Goal: Task Accomplishment & Management: Manage account settings

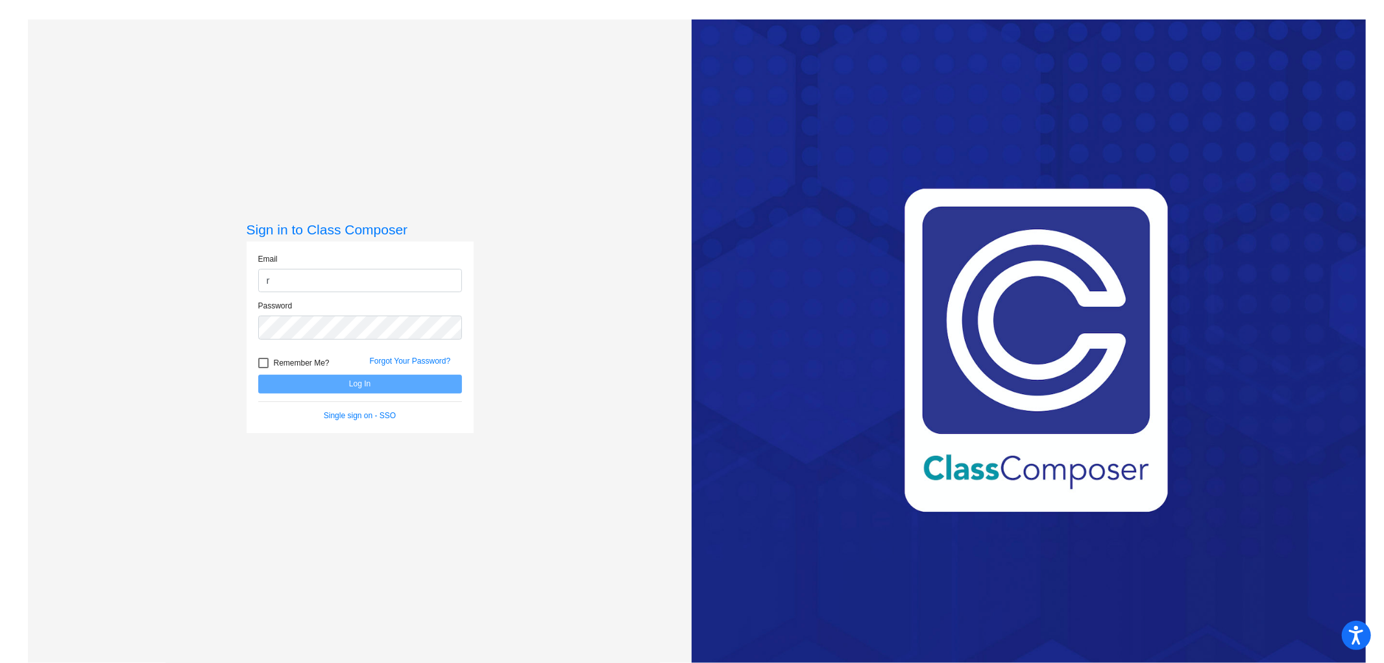
type input "[EMAIL_ADDRESS][DOMAIN_NAME]"
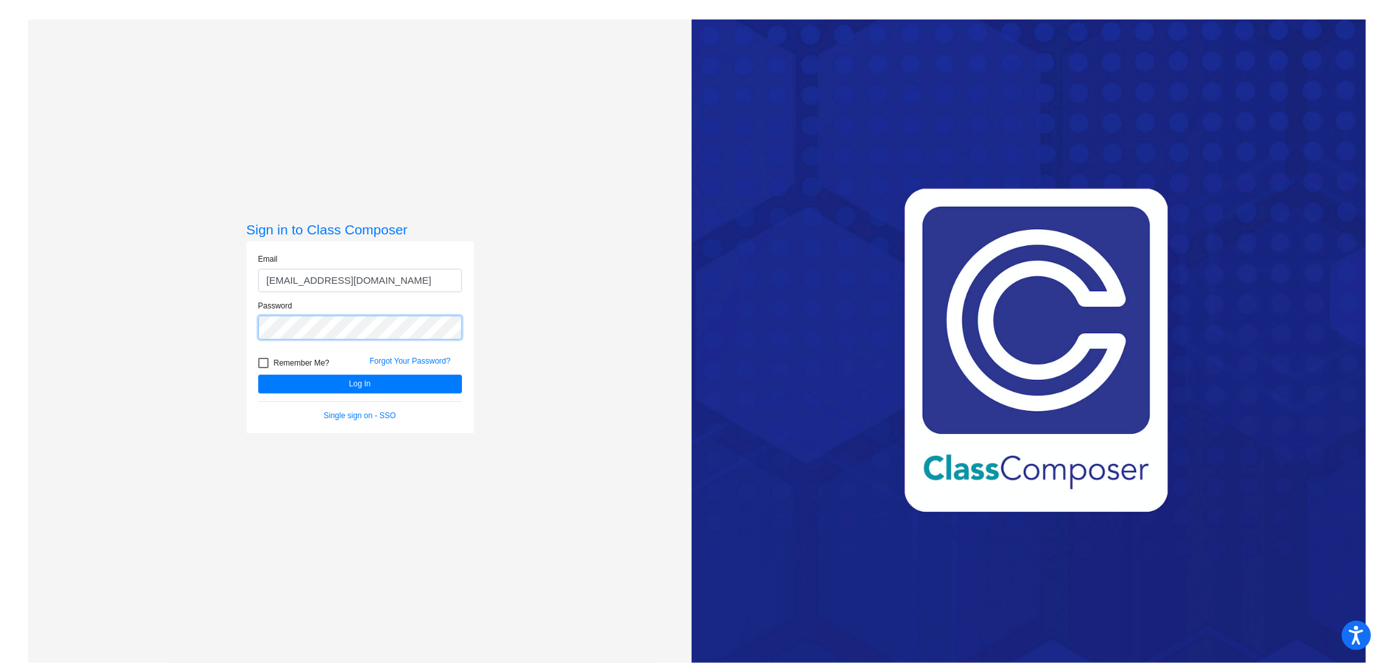
click at [258, 374] on button "Log In" at bounding box center [360, 383] width 204 height 19
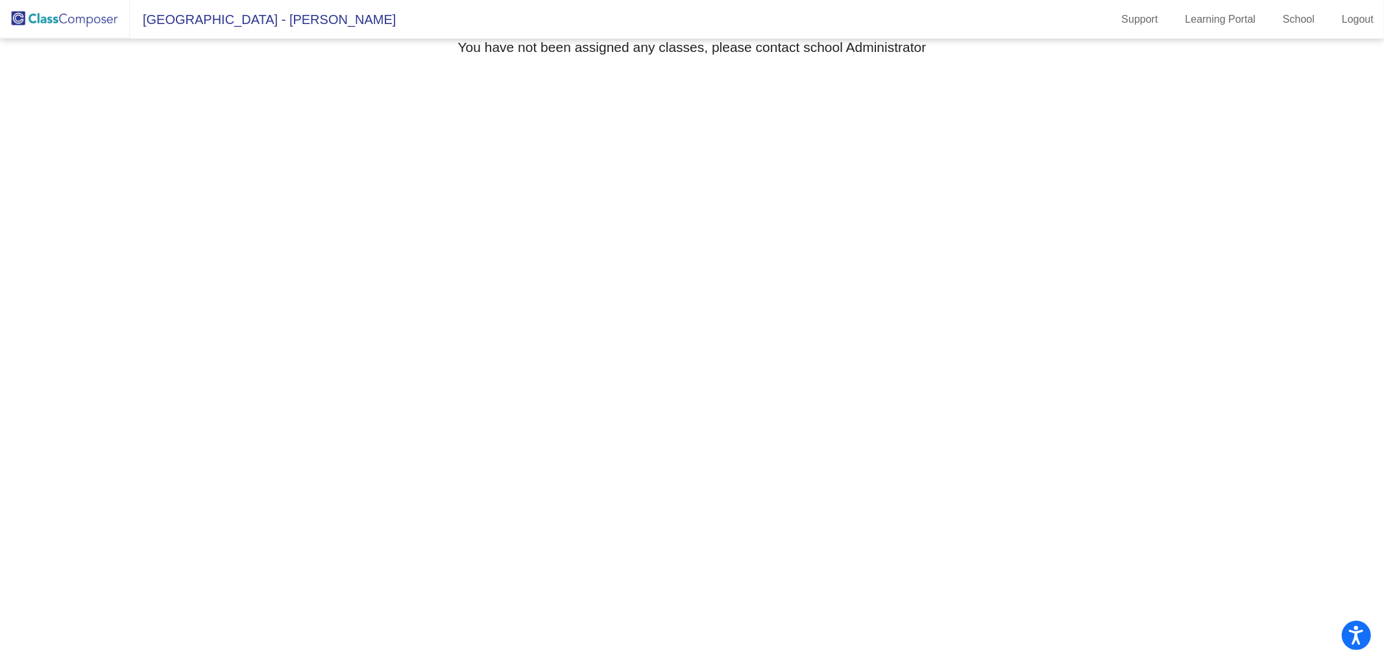
click at [16, 18] on img at bounding box center [65, 19] width 130 height 38
click at [288, 21] on span "[GEOGRAPHIC_DATA] - [PERSON_NAME]" at bounding box center [263, 19] width 266 height 21
click at [784, 50] on h3 "You have not been assigned any classes, please contact school Administrator" at bounding box center [692, 47] width 469 height 16
click at [1342, 33] on mat-toolbar "[GEOGRAPHIC_DATA] - [GEOGRAPHIC_DATA] Support Learning Portal School Logout" at bounding box center [692, 19] width 1384 height 39
click at [1350, 27] on link "Logout" at bounding box center [1358, 19] width 53 height 21
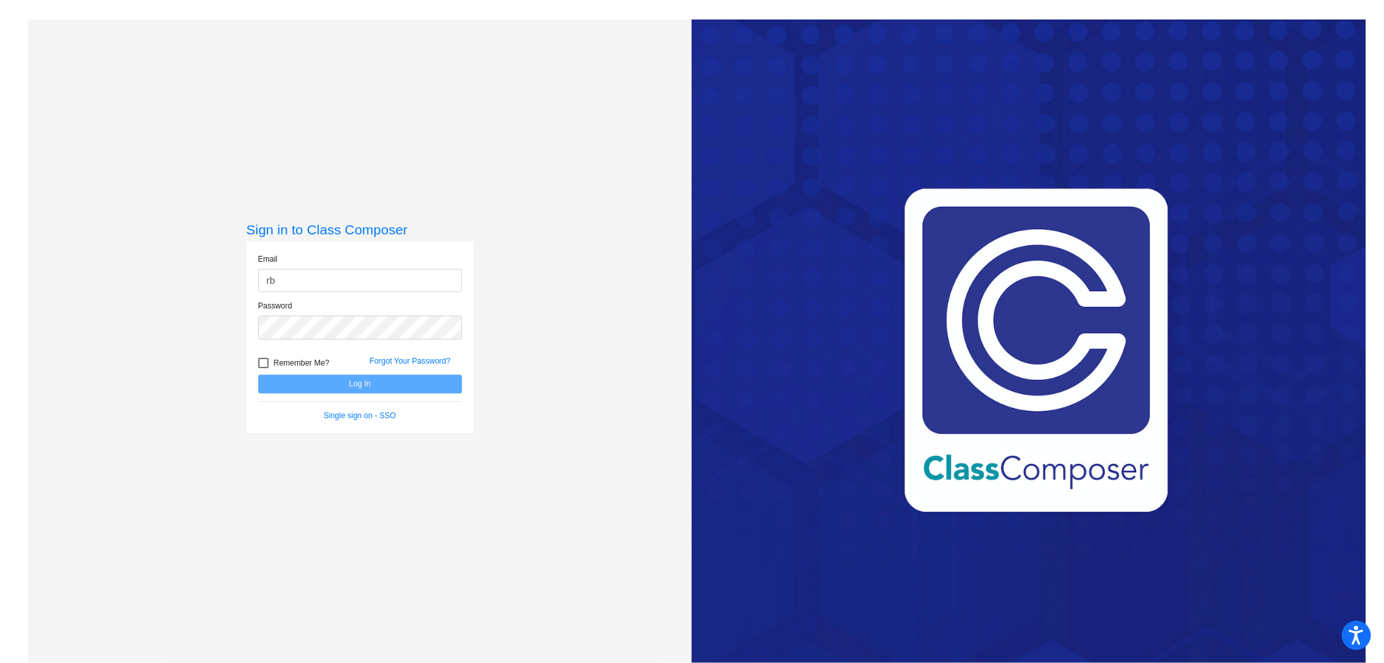
type input "[EMAIL_ADDRESS][DOMAIN_NAME]"
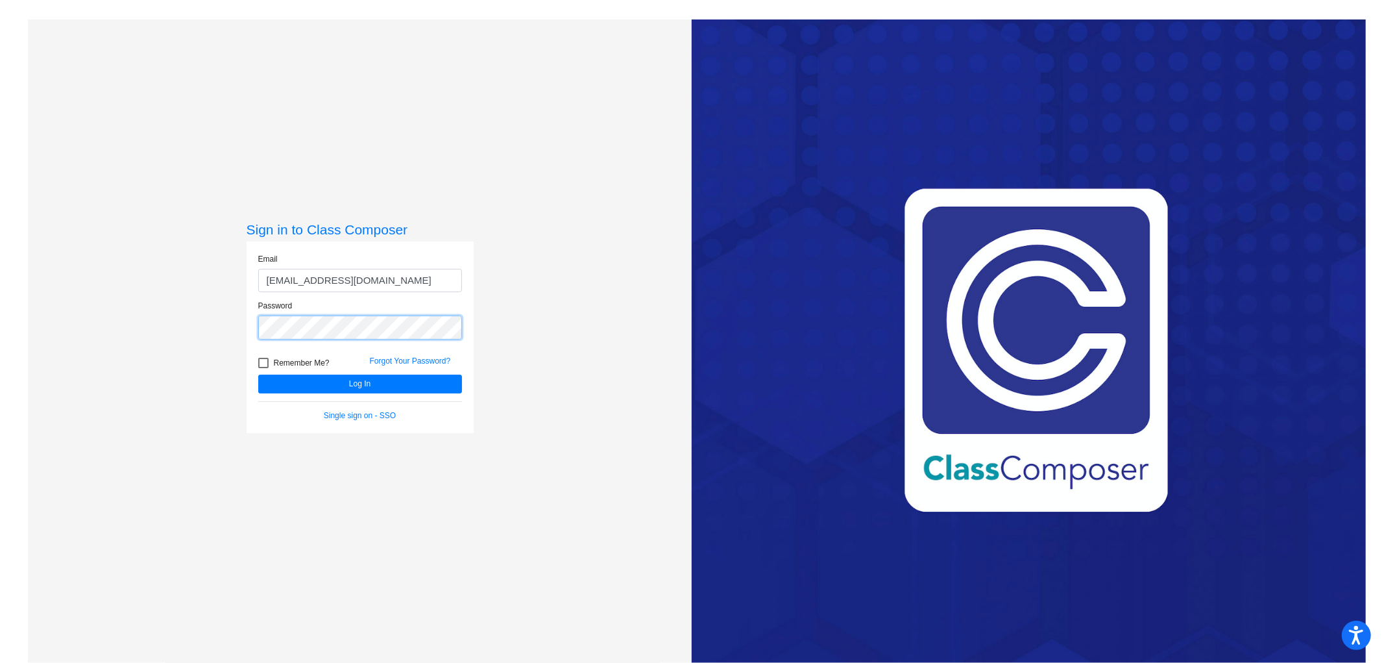
click at [258, 374] on button "Log In" at bounding box center [360, 383] width 204 height 19
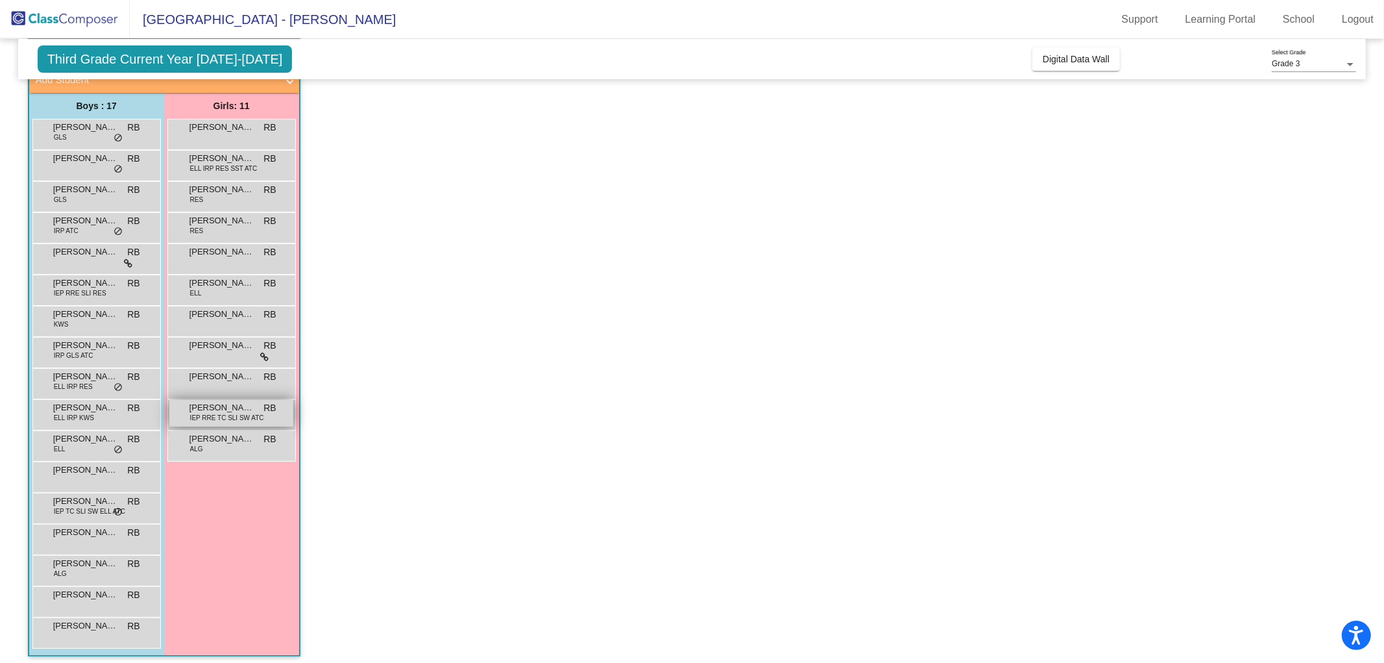
scroll to position [93, 0]
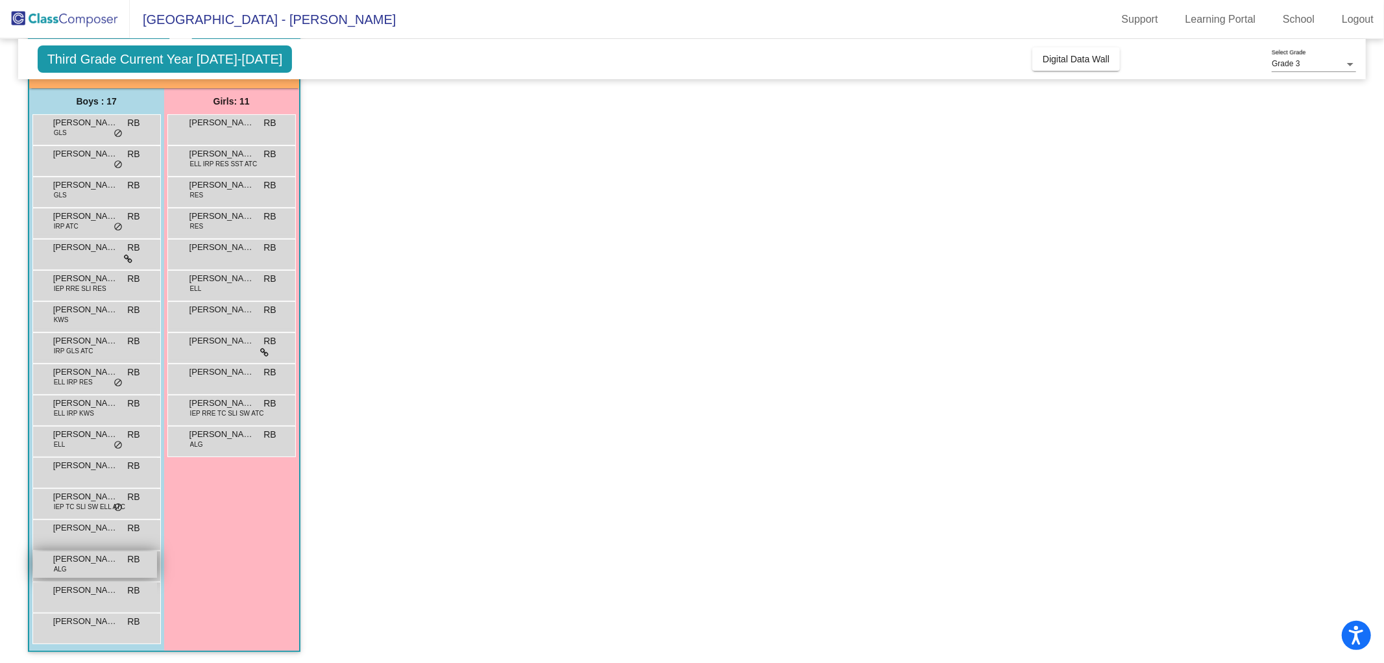
click at [77, 563] on span "[PERSON_NAME]" at bounding box center [85, 558] width 65 height 13
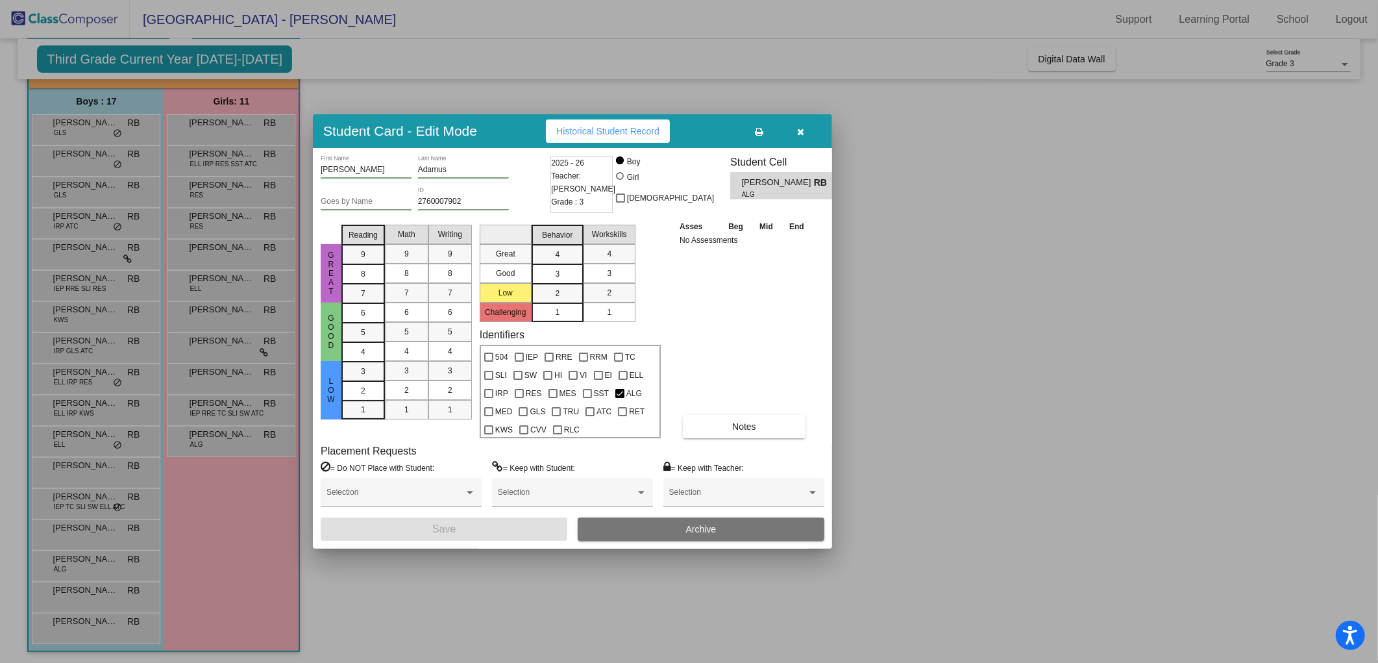
click at [90, 510] on div at bounding box center [689, 331] width 1378 height 663
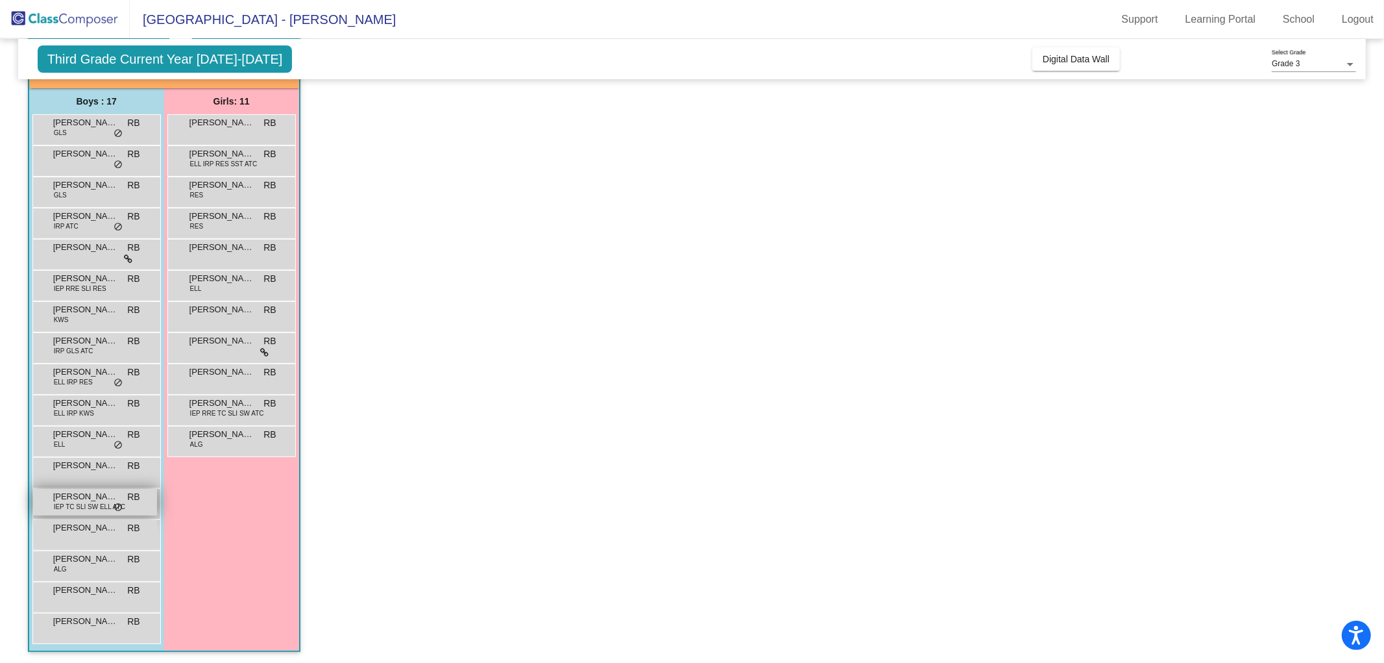
click at [108, 502] on span "IEP TC SLI SW ELL ATC" at bounding box center [89, 507] width 71 height 10
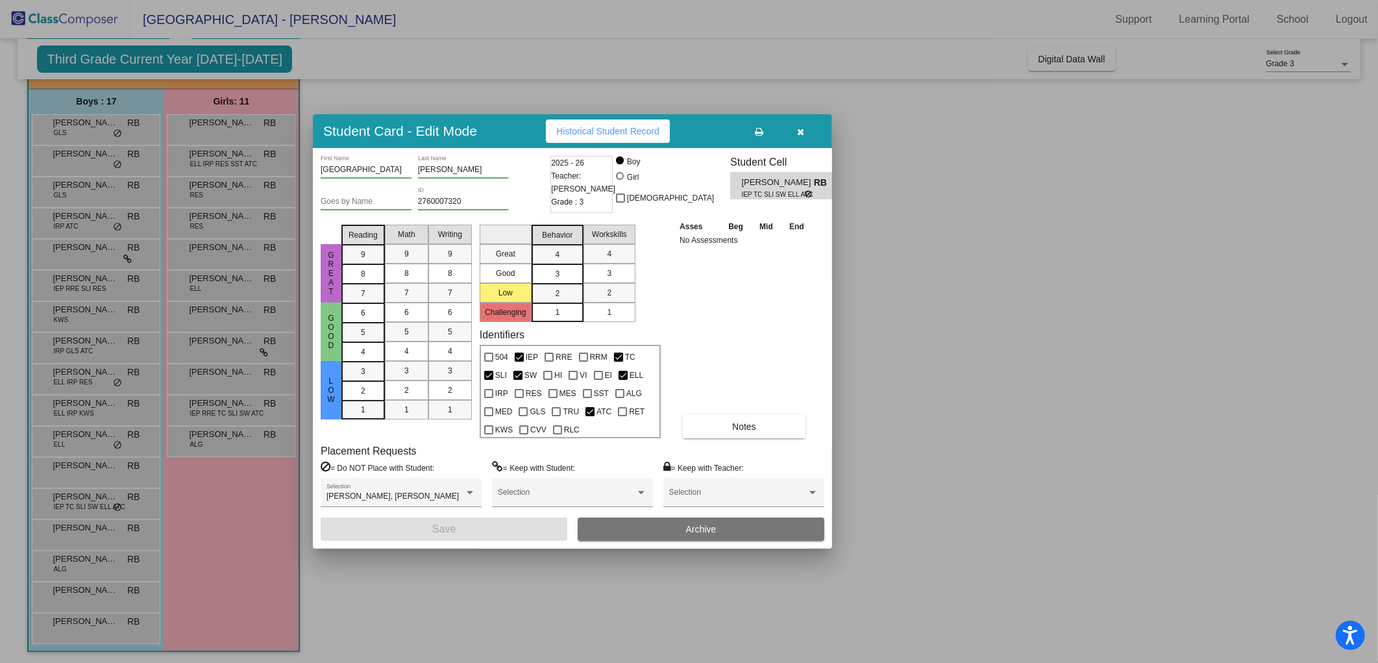
click at [535, 569] on div at bounding box center [689, 331] width 1378 height 663
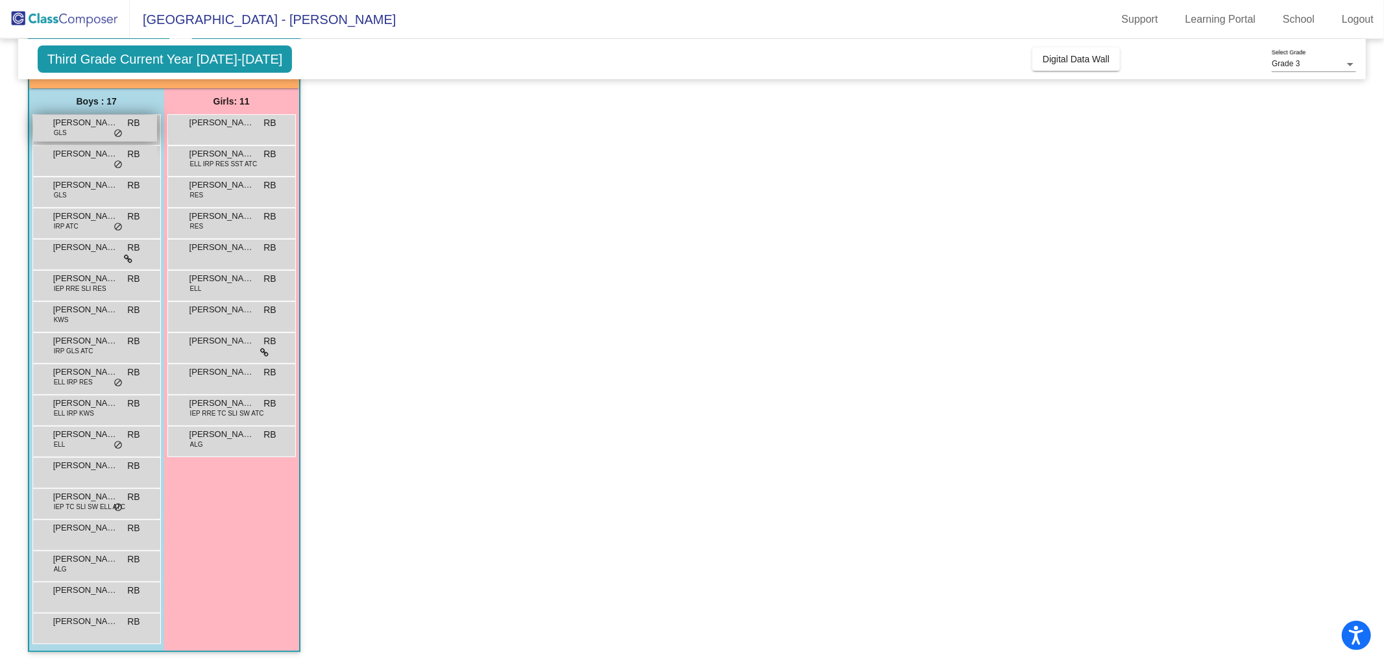
click at [90, 127] on span "[PERSON_NAME]" at bounding box center [85, 122] width 65 height 13
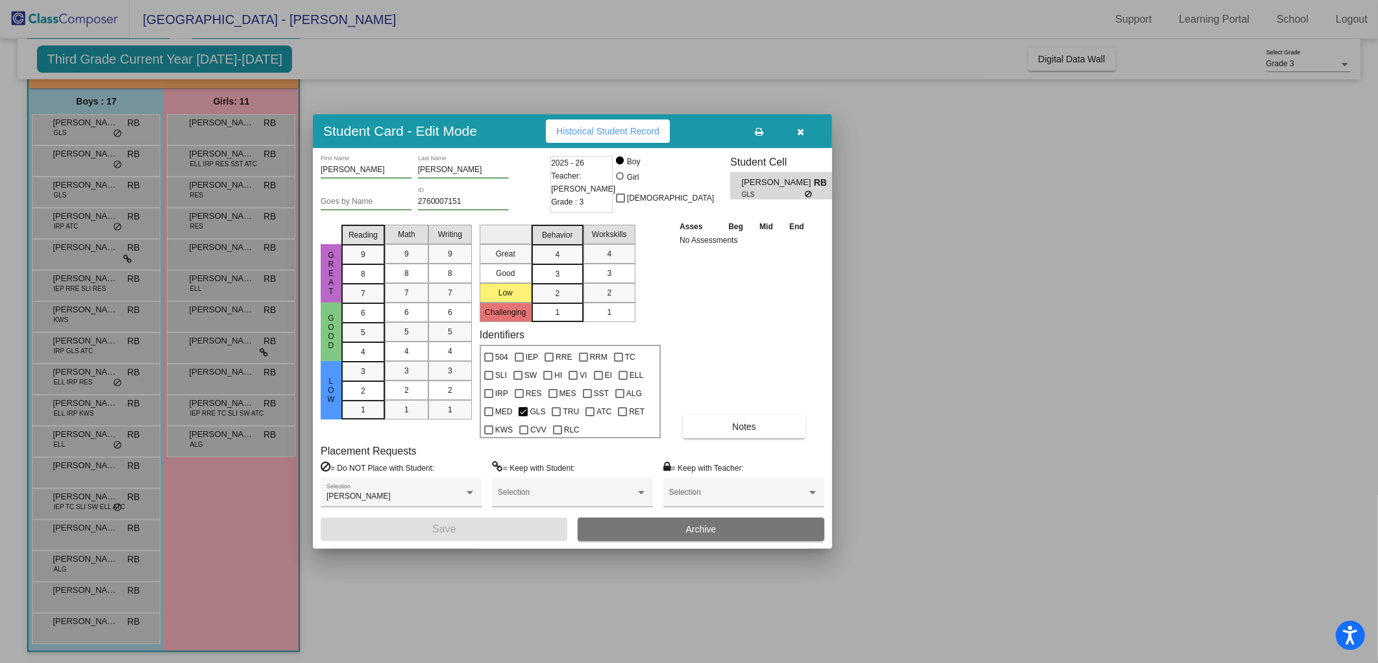
click at [792, 310] on div "Asses Beg Mid End No Assessments Notes" at bounding box center [744, 328] width 136 height 219
click at [387, 88] on div at bounding box center [689, 331] width 1378 height 663
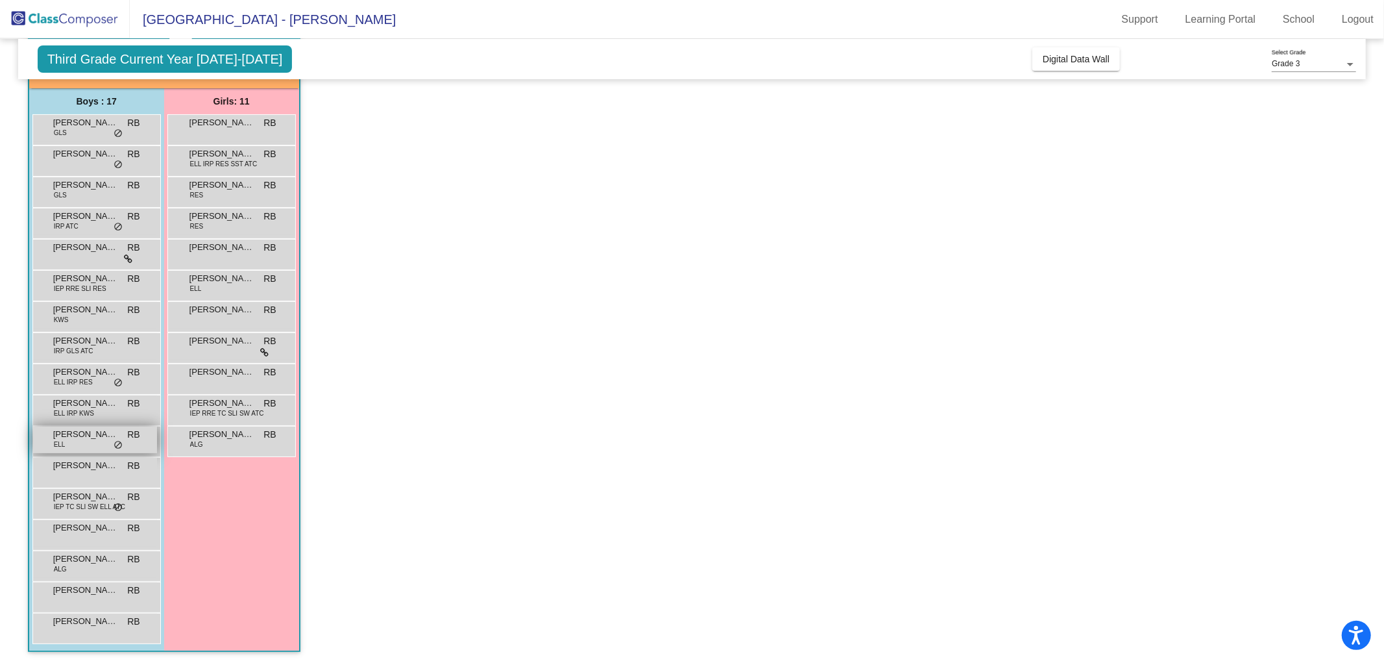
click at [83, 445] on div "[PERSON_NAME] [PERSON_NAME] lock do_not_disturb_alt" at bounding box center [95, 439] width 124 height 27
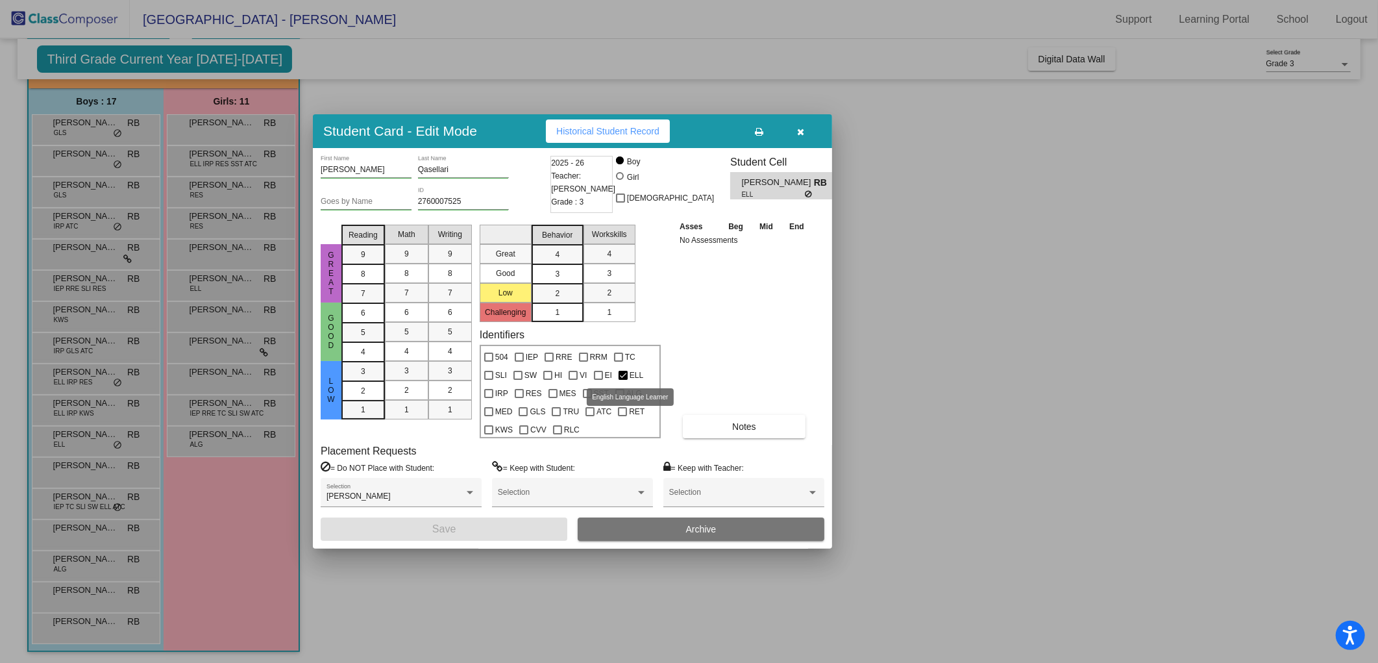
click at [631, 372] on span "ELL" at bounding box center [636, 375] width 14 height 16
click at [623, 380] on input "ELL" at bounding box center [622, 380] width 1 height 1
click at [626, 372] on div at bounding box center [622, 375] width 9 height 9
click at [623, 380] on input "ELL" at bounding box center [622, 380] width 1 height 1
checkbox input "true"
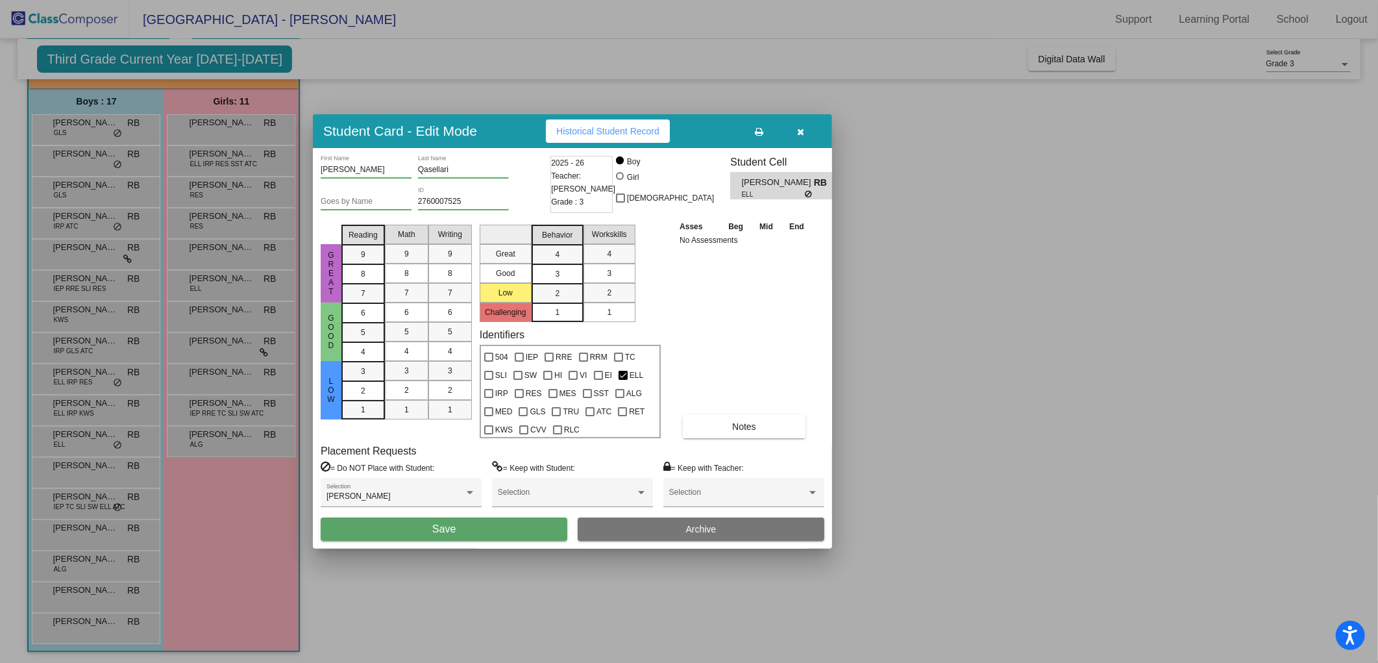
click at [445, 527] on span "Save" at bounding box center [443, 528] width 23 height 11
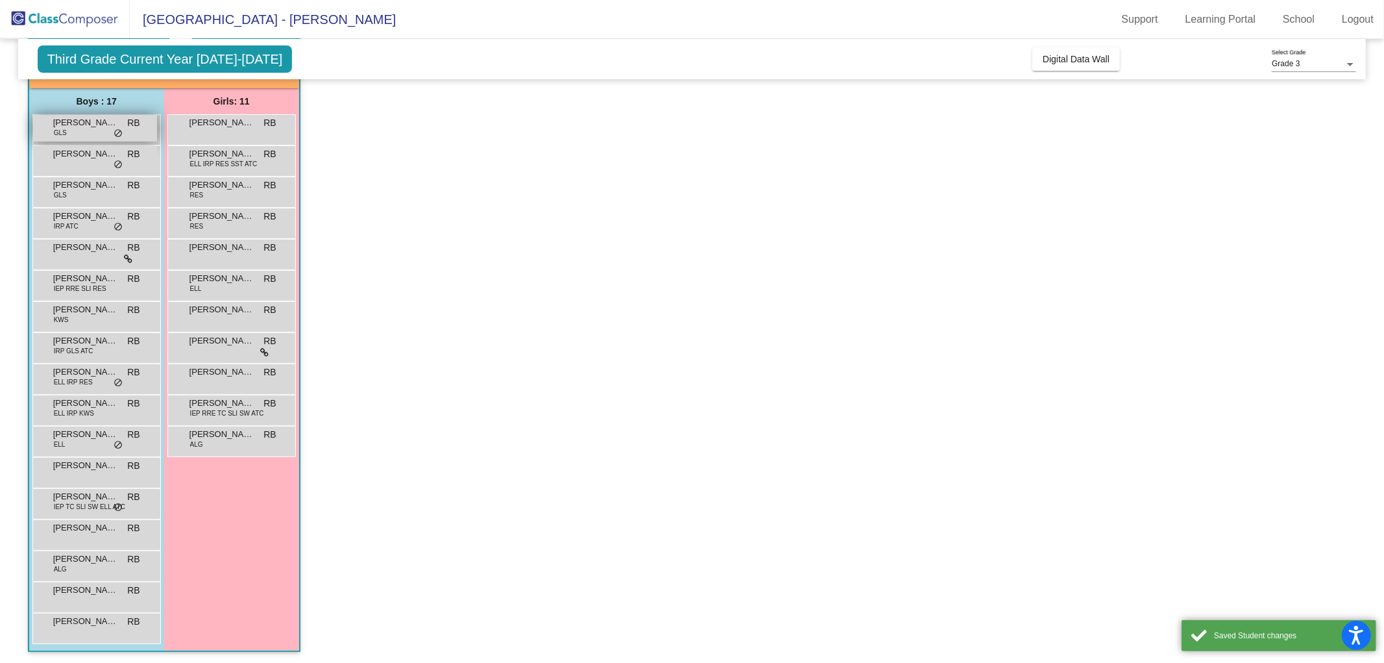
click at [93, 132] on div "[PERSON_NAME] GLS RB lock do_not_disturb_alt" at bounding box center [95, 128] width 124 height 27
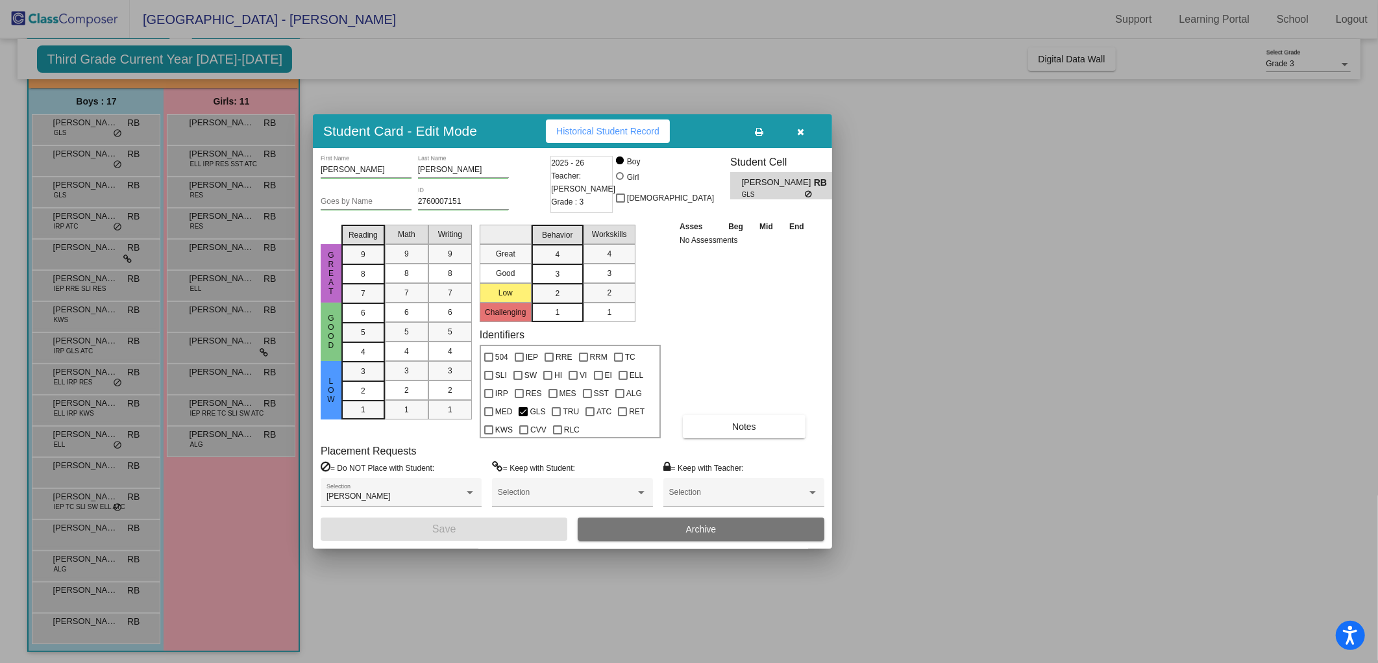
click at [93, 167] on div at bounding box center [689, 331] width 1378 height 663
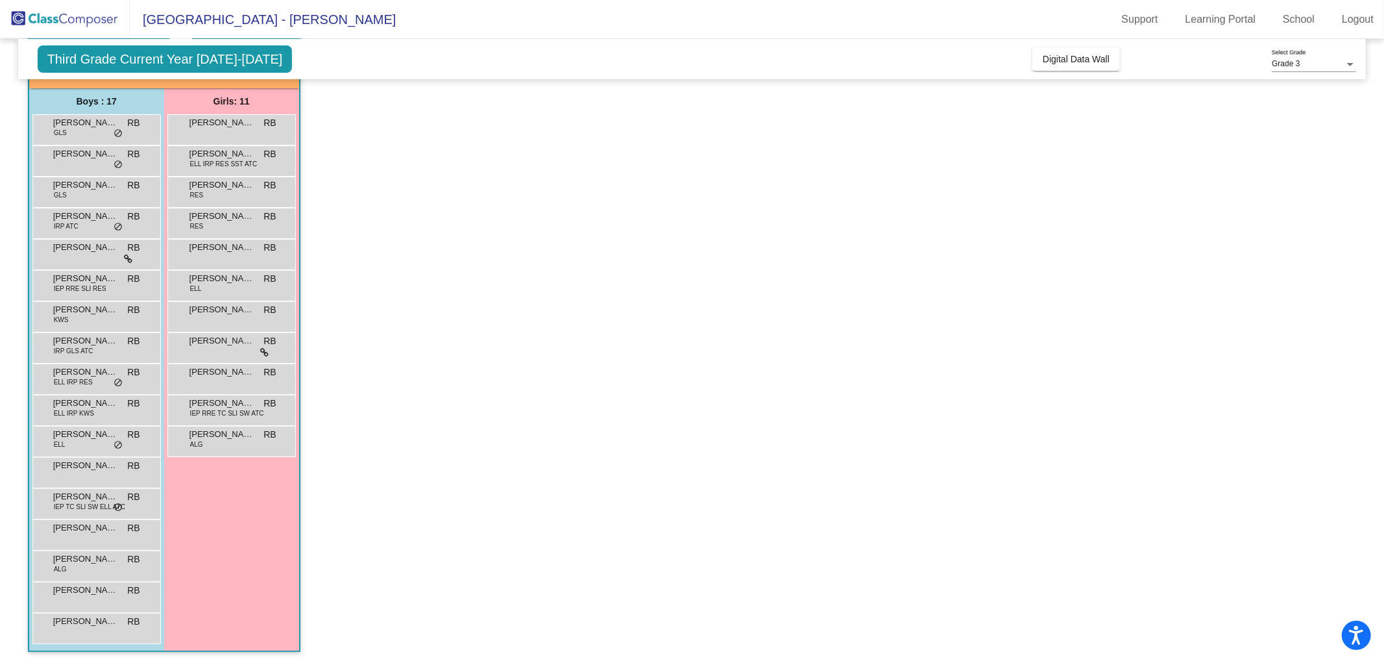
click at [93, 167] on div "[PERSON_NAME] [PERSON_NAME] lock do_not_disturb_alt" at bounding box center [95, 159] width 124 height 27
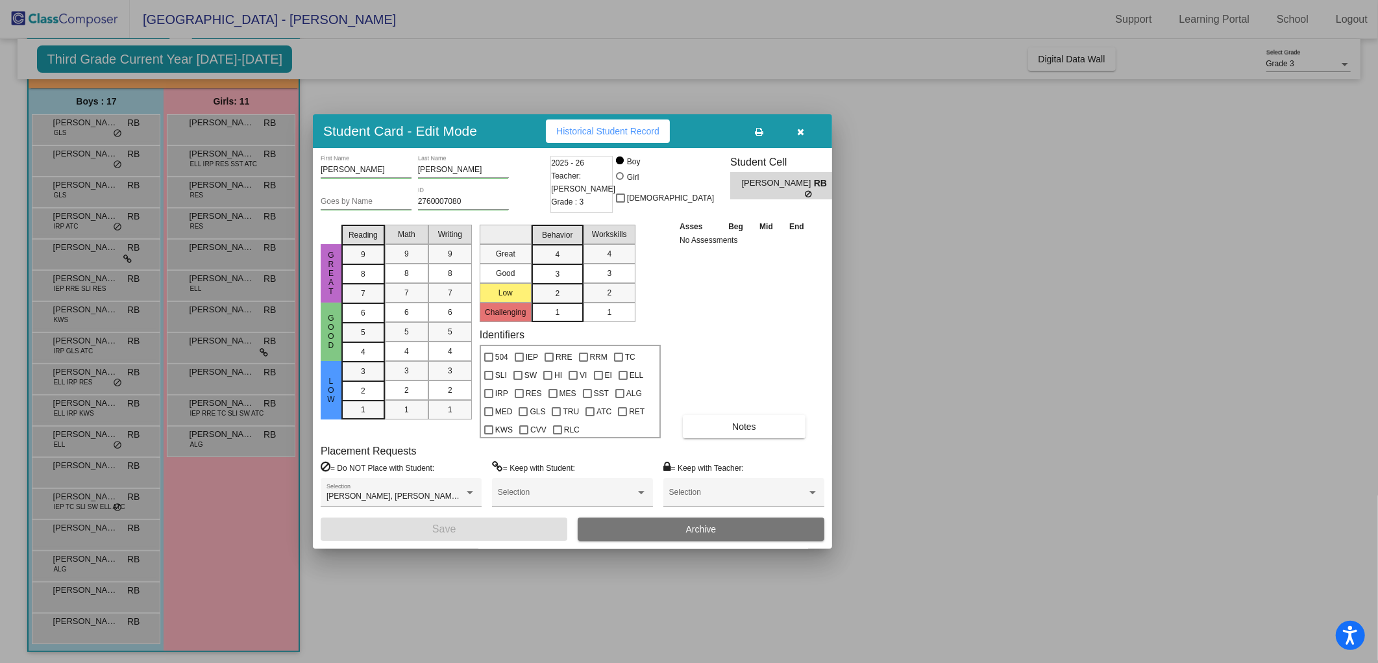
click at [945, 271] on div at bounding box center [689, 331] width 1378 height 663
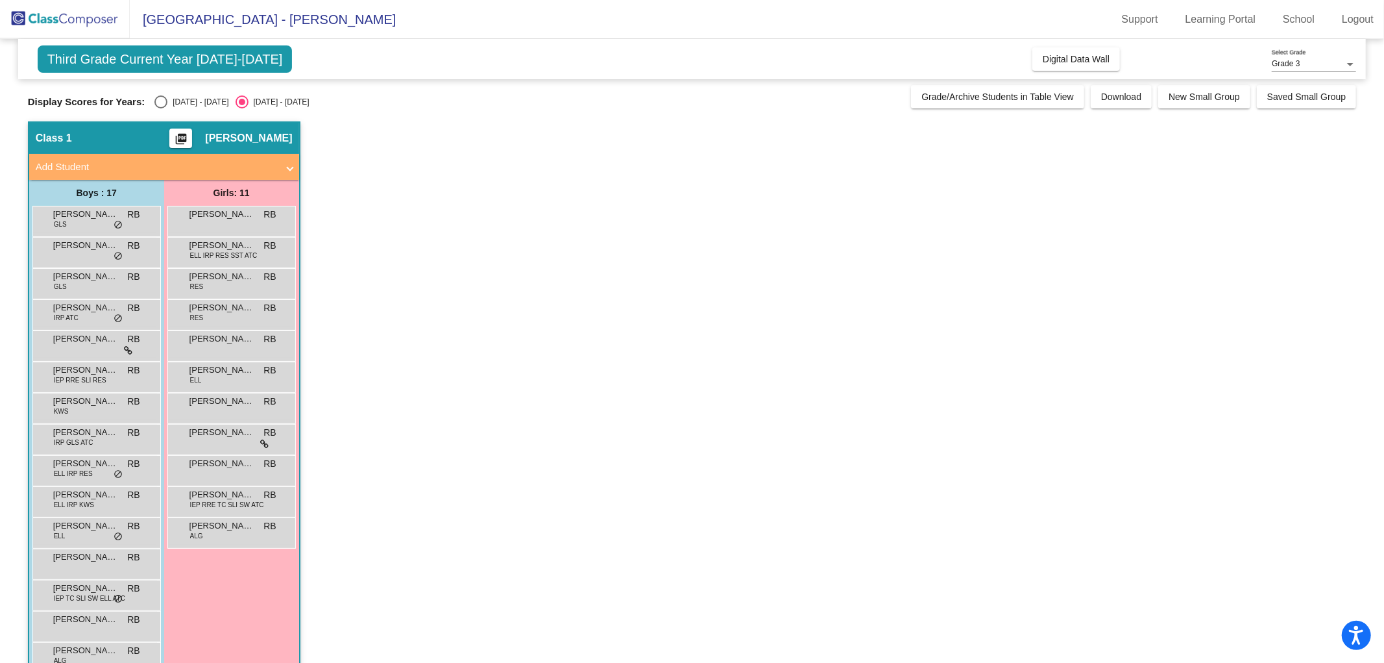
scroll to position [0, 0]
click at [161, 106] on div "Select an option" at bounding box center [160, 103] width 13 height 13
click at [161, 110] on input "[DATE] - [DATE]" at bounding box center [160, 110] width 1 height 1
radio input "true"
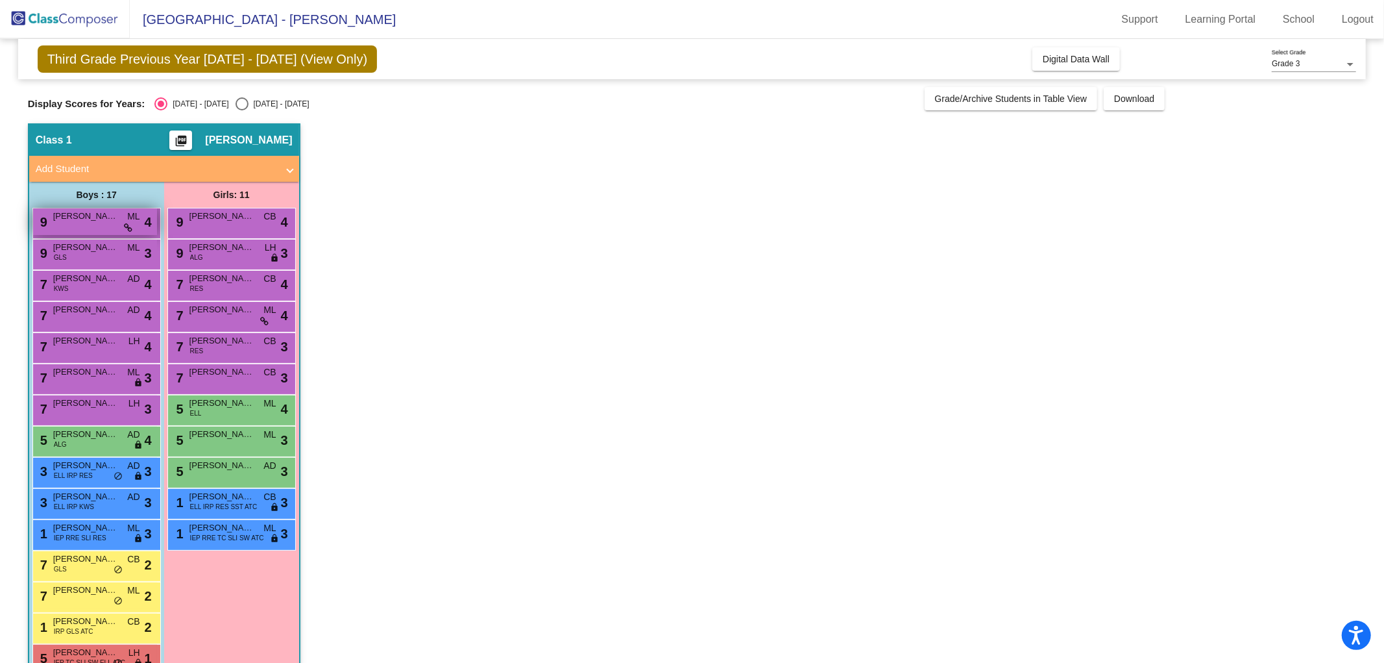
click at [114, 224] on div "9 [PERSON_NAME] ML lock do_not_disturb_alt 4" at bounding box center [95, 221] width 124 height 27
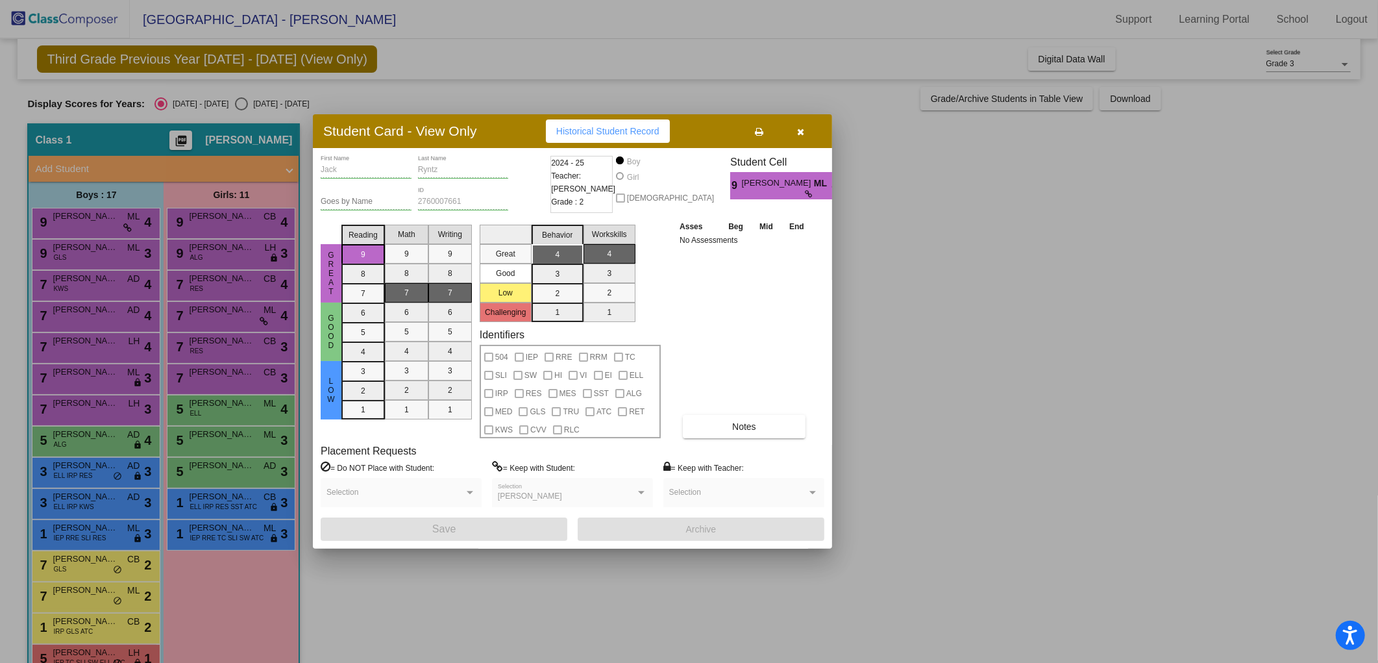
click at [1136, 321] on div at bounding box center [689, 331] width 1378 height 663
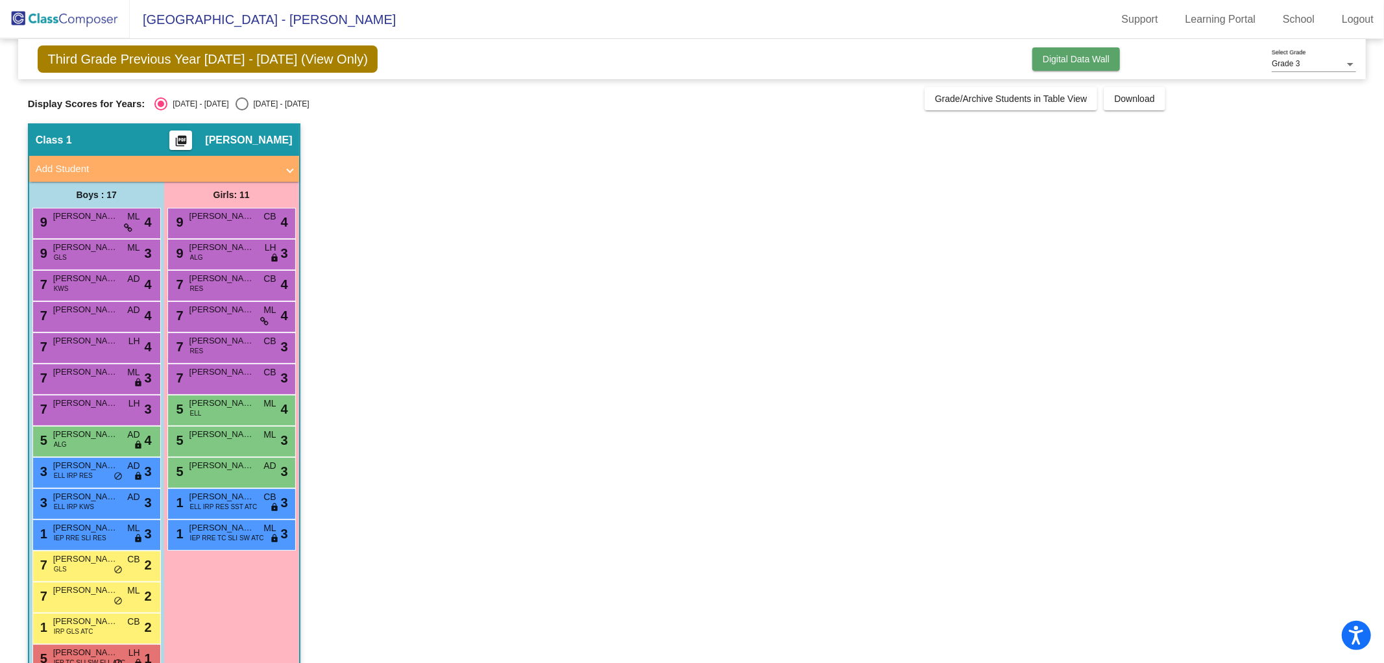
click at [1078, 55] on span "Digital Data Wall" at bounding box center [1076, 59] width 67 height 10
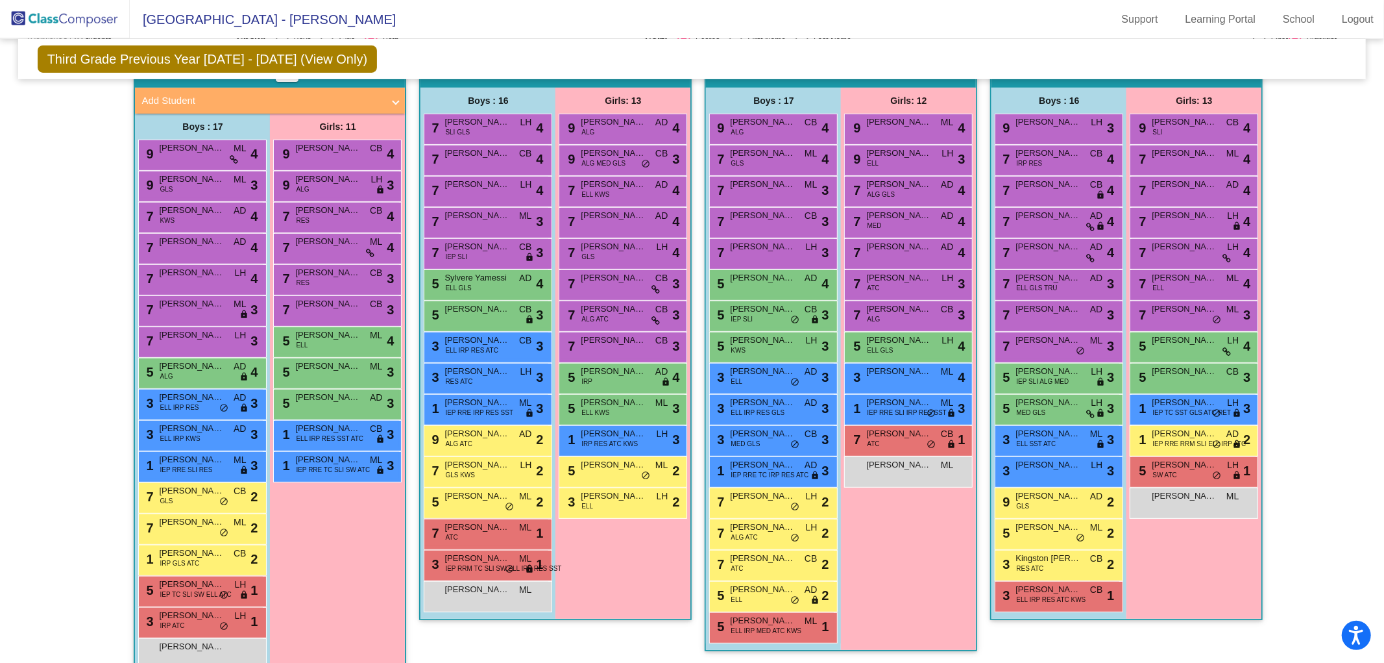
scroll to position [288, 0]
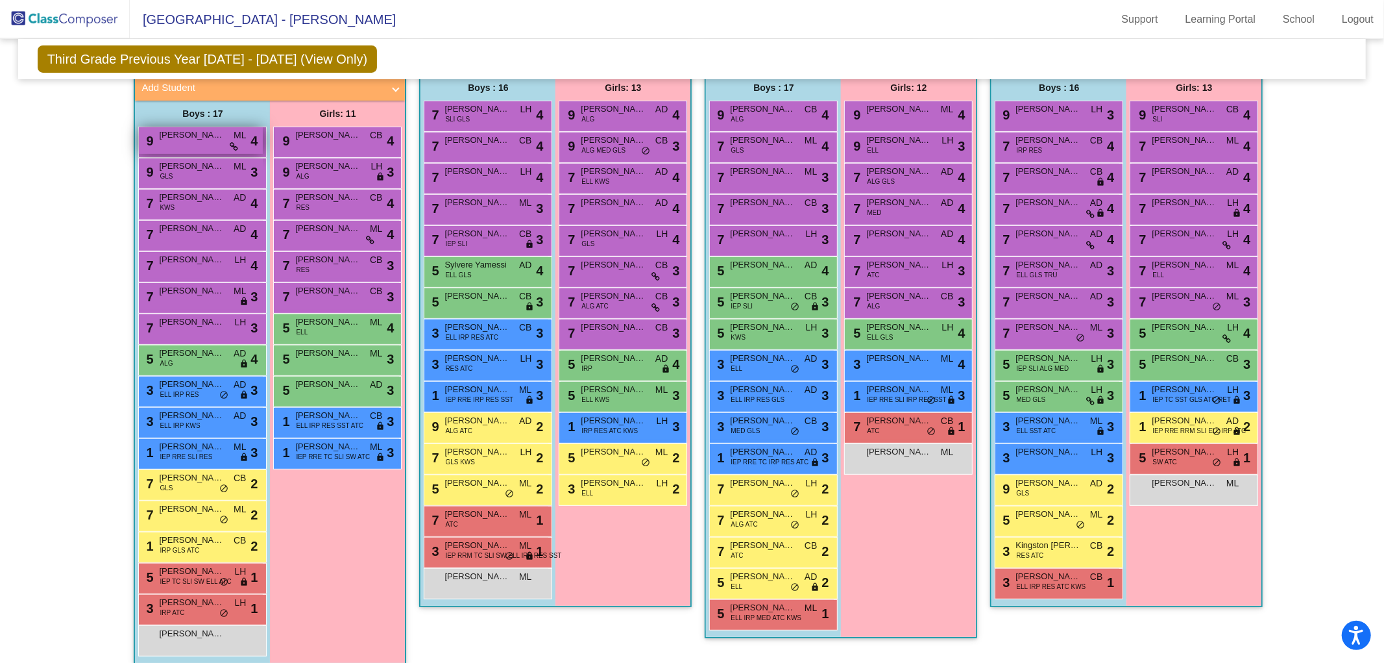
click at [191, 143] on div "9 [PERSON_NAME] ML lock do_not_disturb_alt 4" at bounding box center [201, 140] width 124 height 27
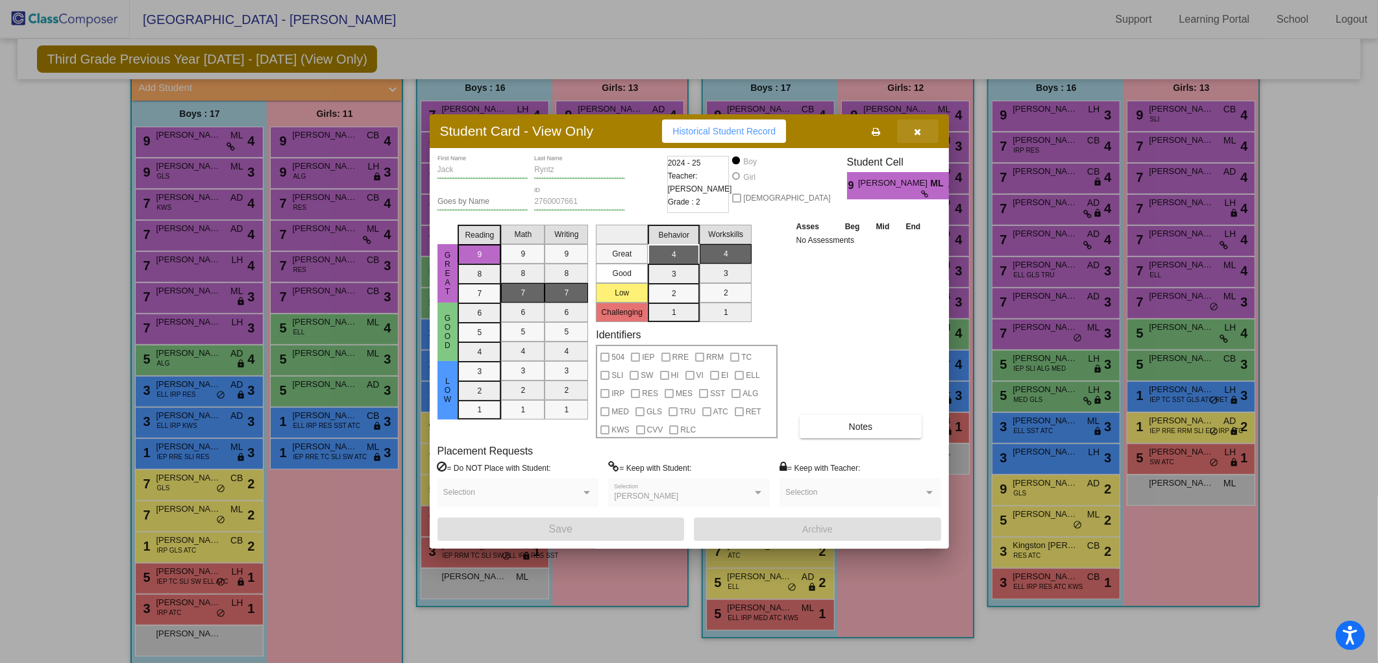
click at [910, 132] on button "button" at bounding box center [918, 130] width 42 height 23
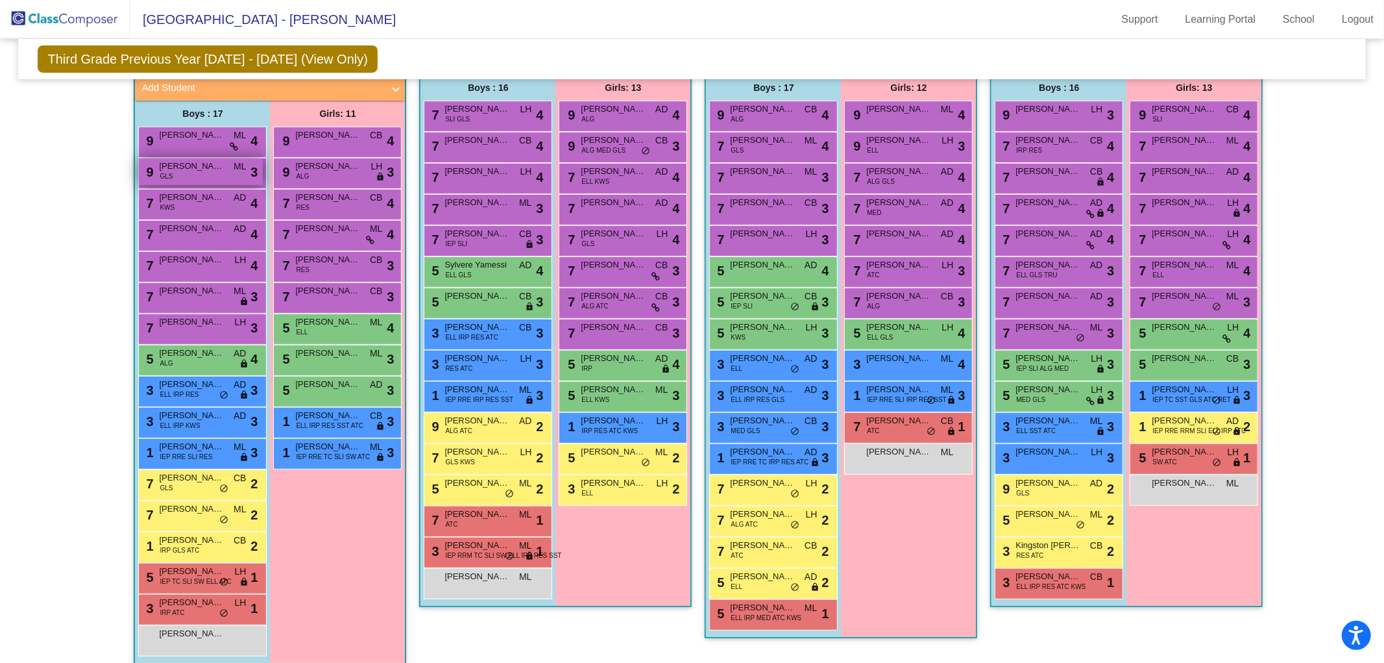
click at [165, 166] on span "[PERSON_NAME]" at bounding box center [191, 166] width 65 height 13
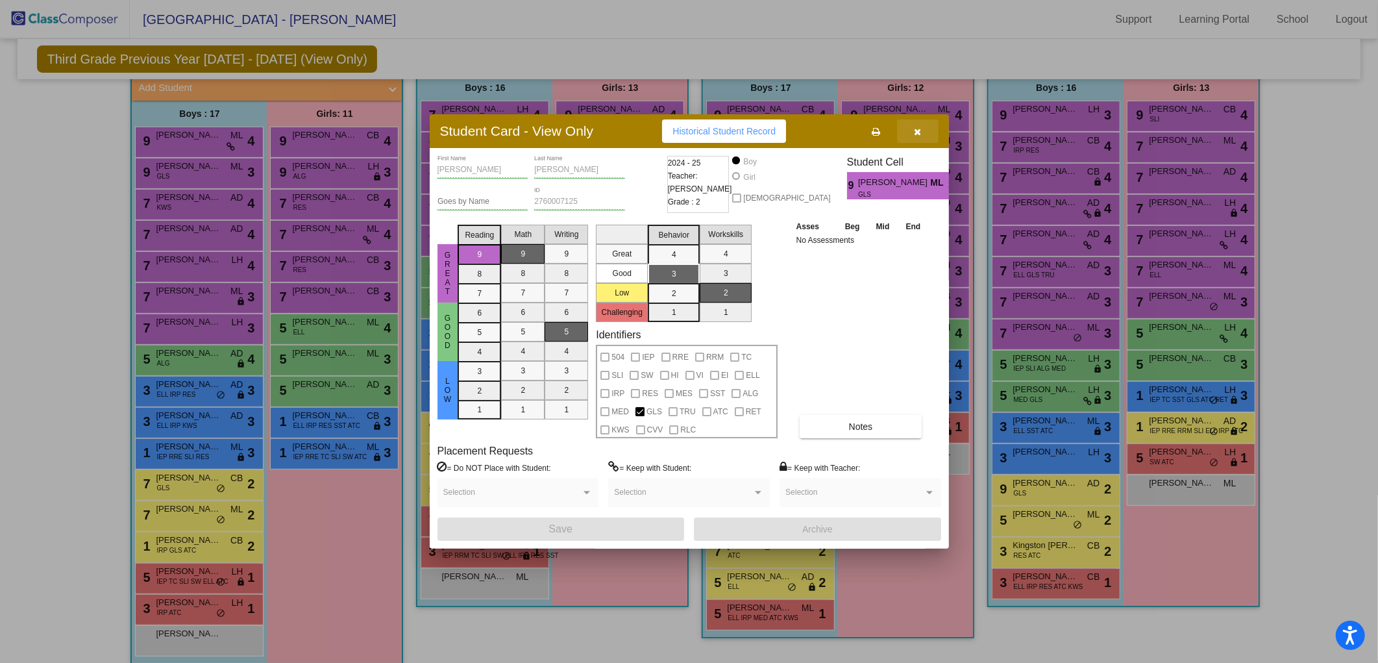
click at [918, 128] on icon "button" at bounding box center [917, 131] width 7 height 9
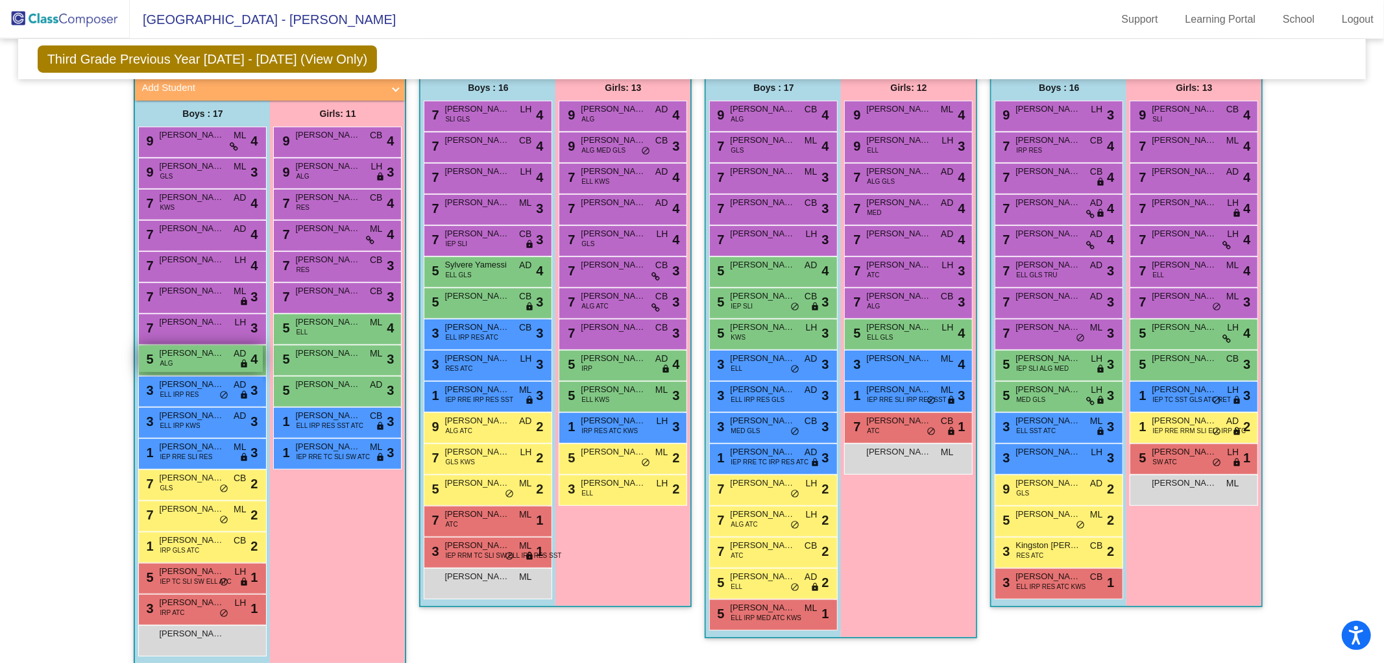
click at [173, 354] on span "[PERSON_NAME]" at bounding box center [191, 353] width 65 height 13
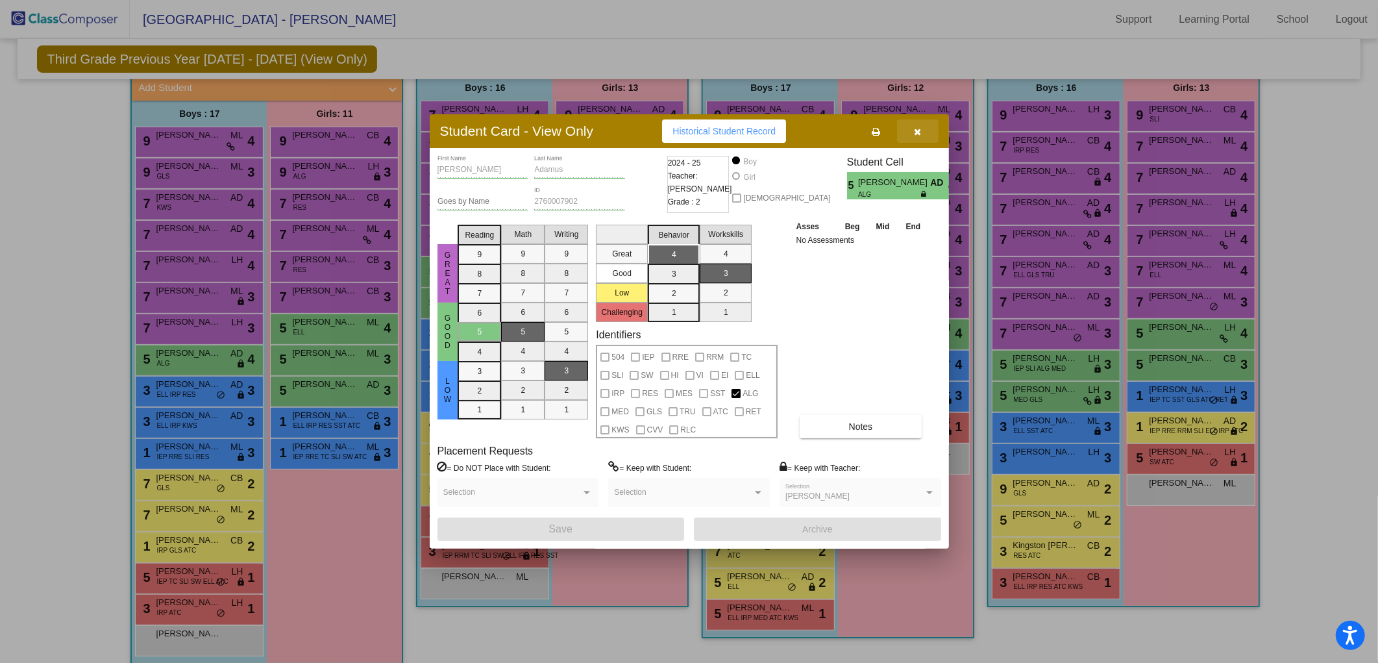
click at [918, 128] on icon "button" at bounding box center [917, 131] width 7 height 9
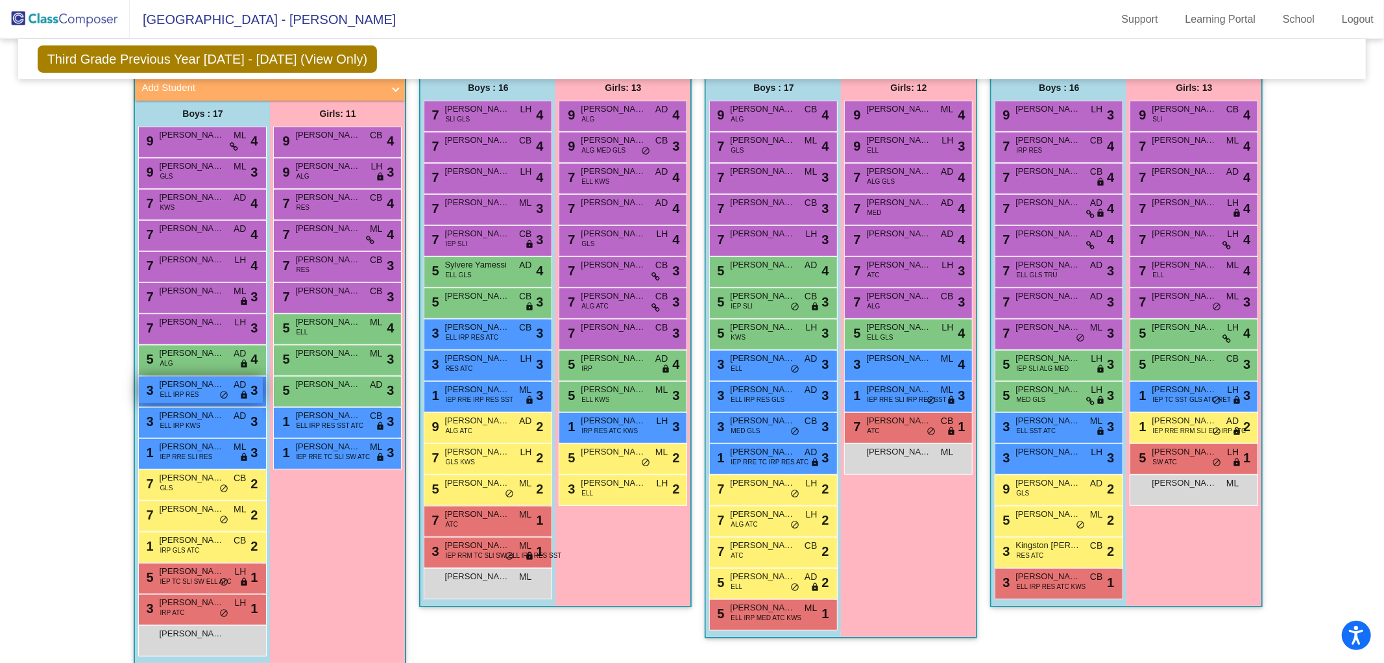
click at [193, 389] on span "ELL IRP RES" at bounding box center [179, 394] width 39 height 10
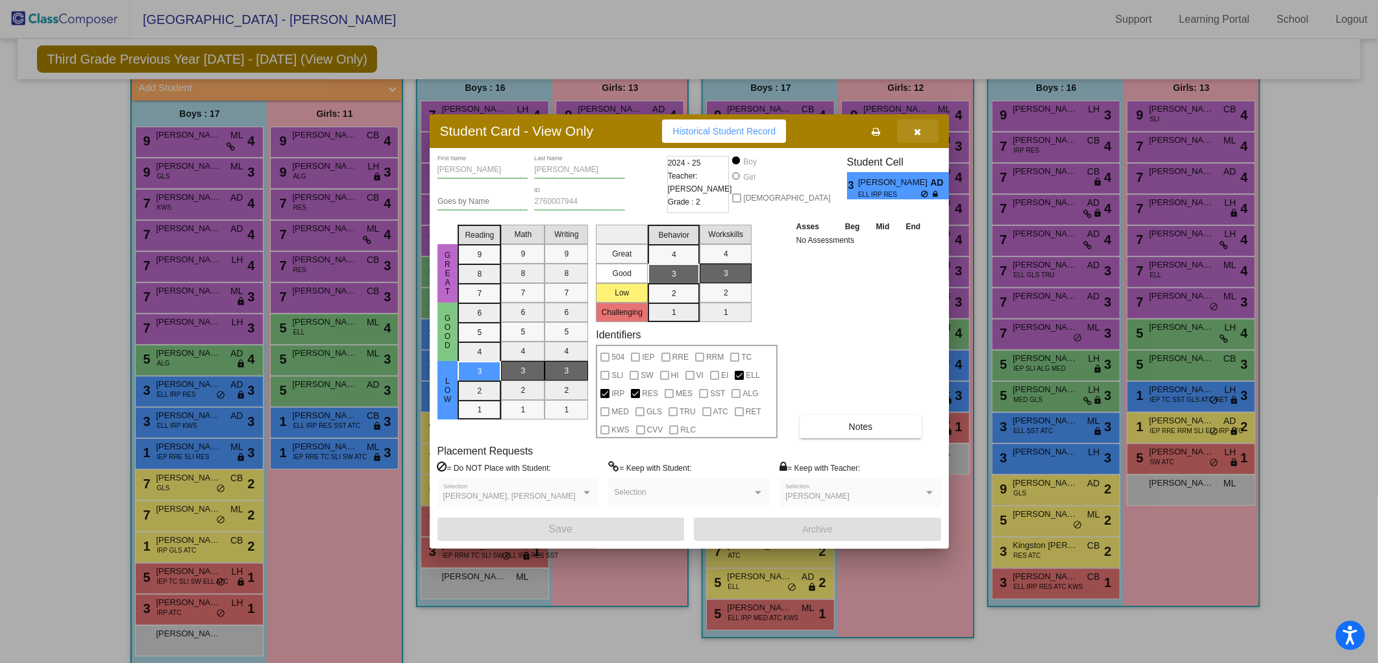
click at [925, 132] on button "button" at bounding box center [918, 130] width 42 height 23
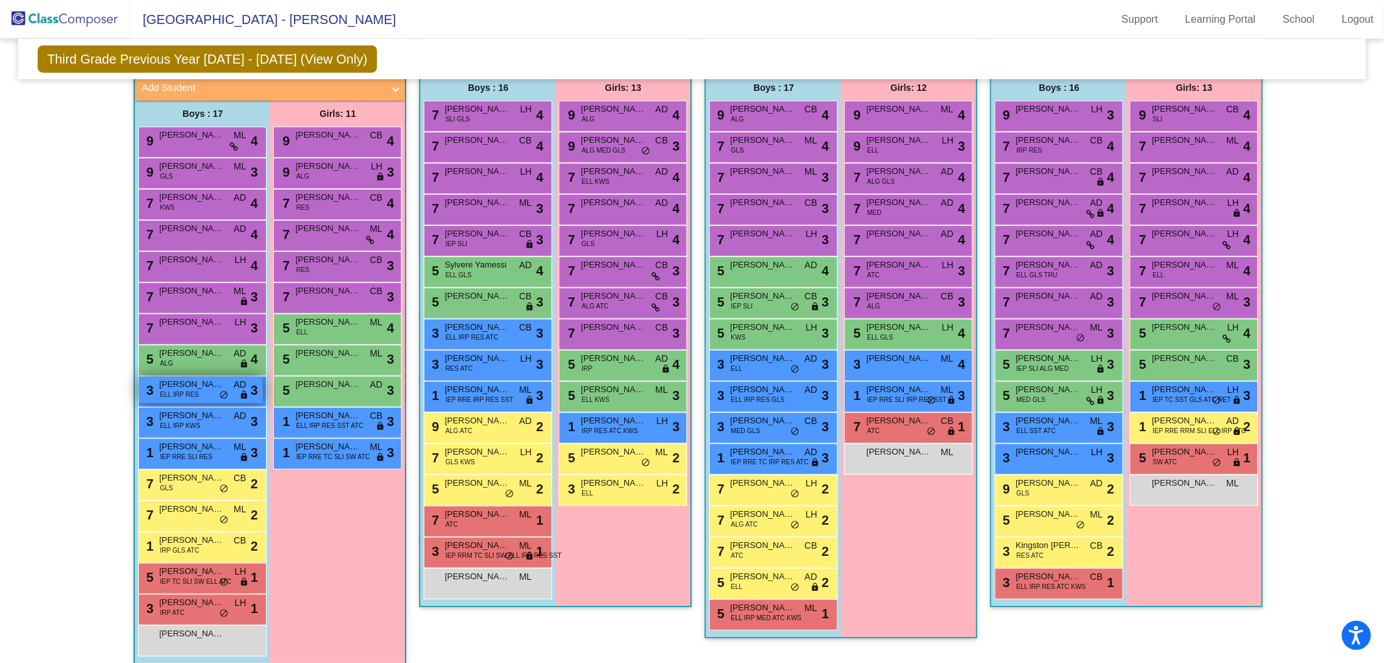
click at [186, 390] on span "ELL IRP RES" at bounding box center [179, 394] width 39 height 10
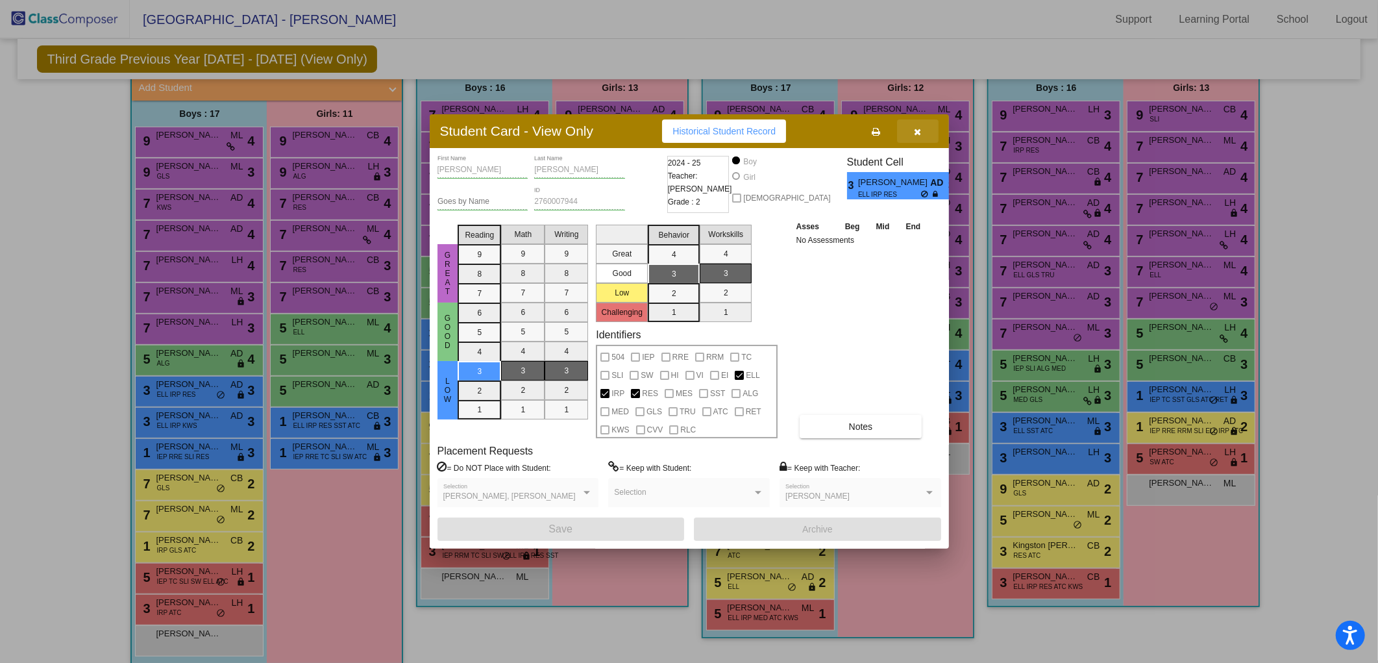
click at [920, 130] on icon "button" at bounding box center [917, 131] width 7 height 9
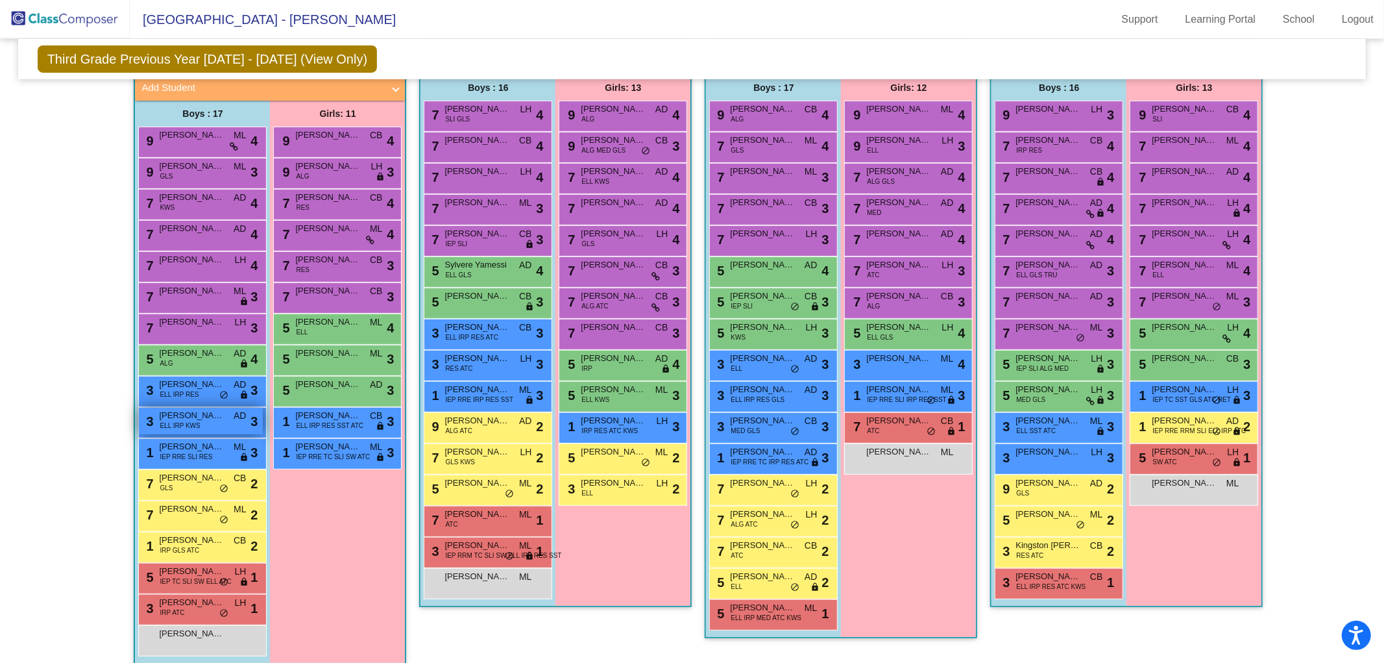
click at [202, 422] on div "3 [PERSON_NAME] ELL IRP KWS AD lock do_not_disturb_alt 3" at bounding box center [201, 421] width 124 height 27
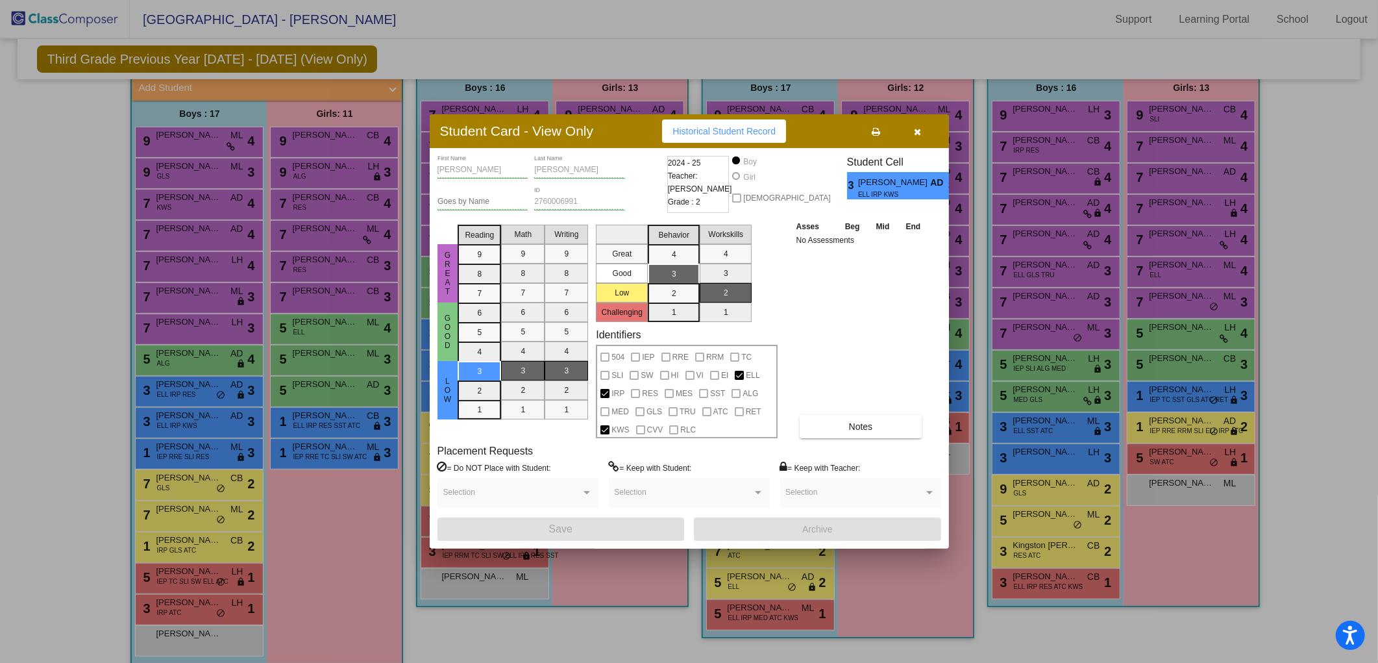
click at [195, 452] on div at bounding box center [689, 331] width 1378 height 663
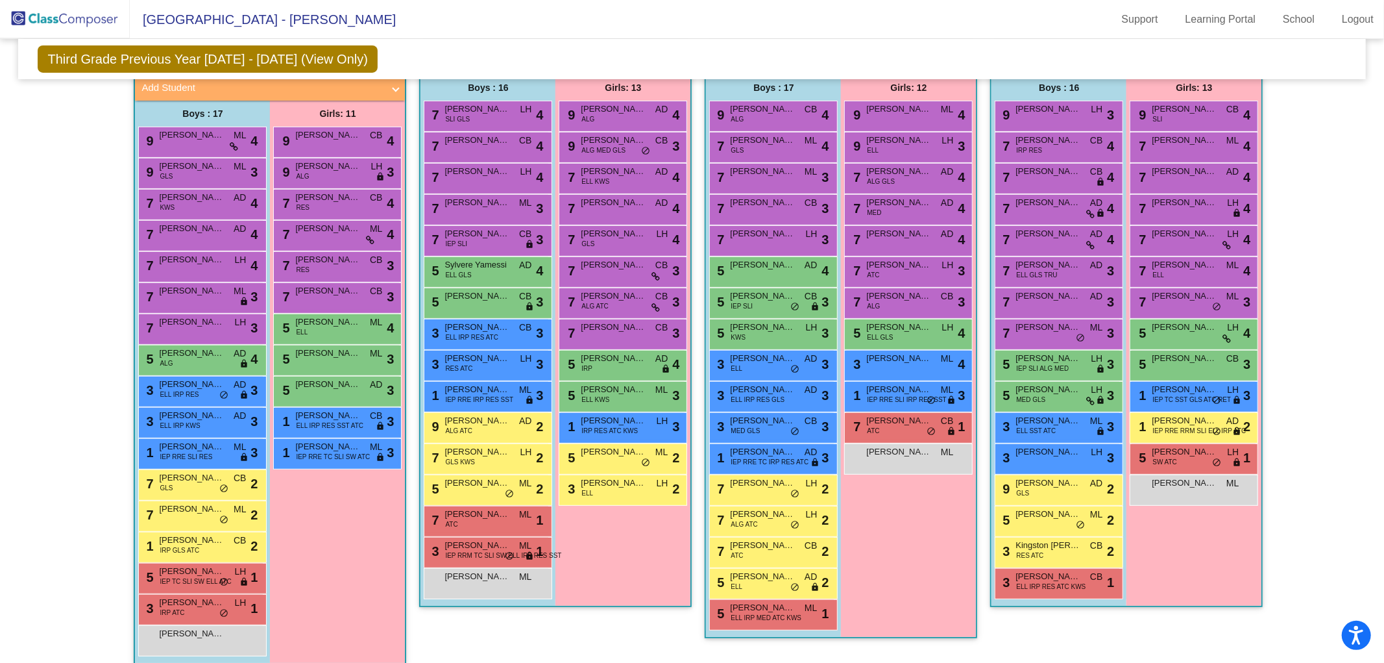
click at [195, 452] on span "IEP RRE SLI RES" at bounding box center [186, 457] width 53 height 10
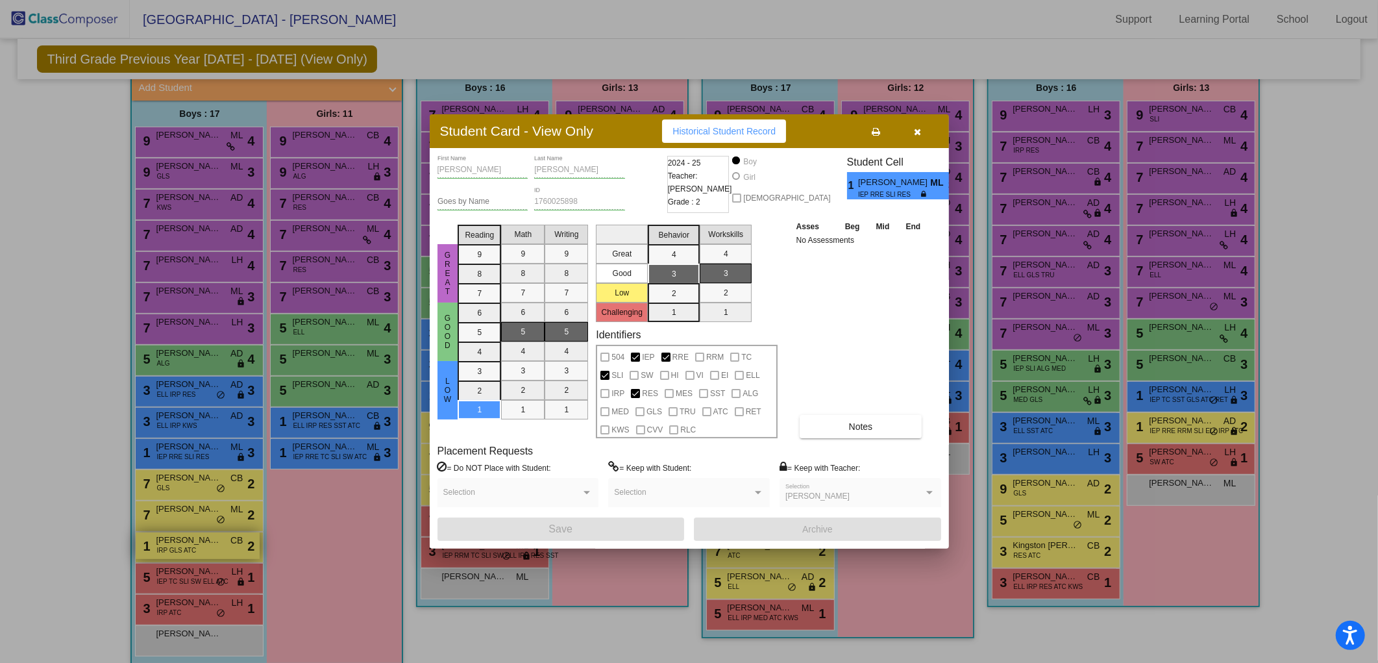
click at [186, 550] on div at bounding box center [689, 331] width 1378 height 663
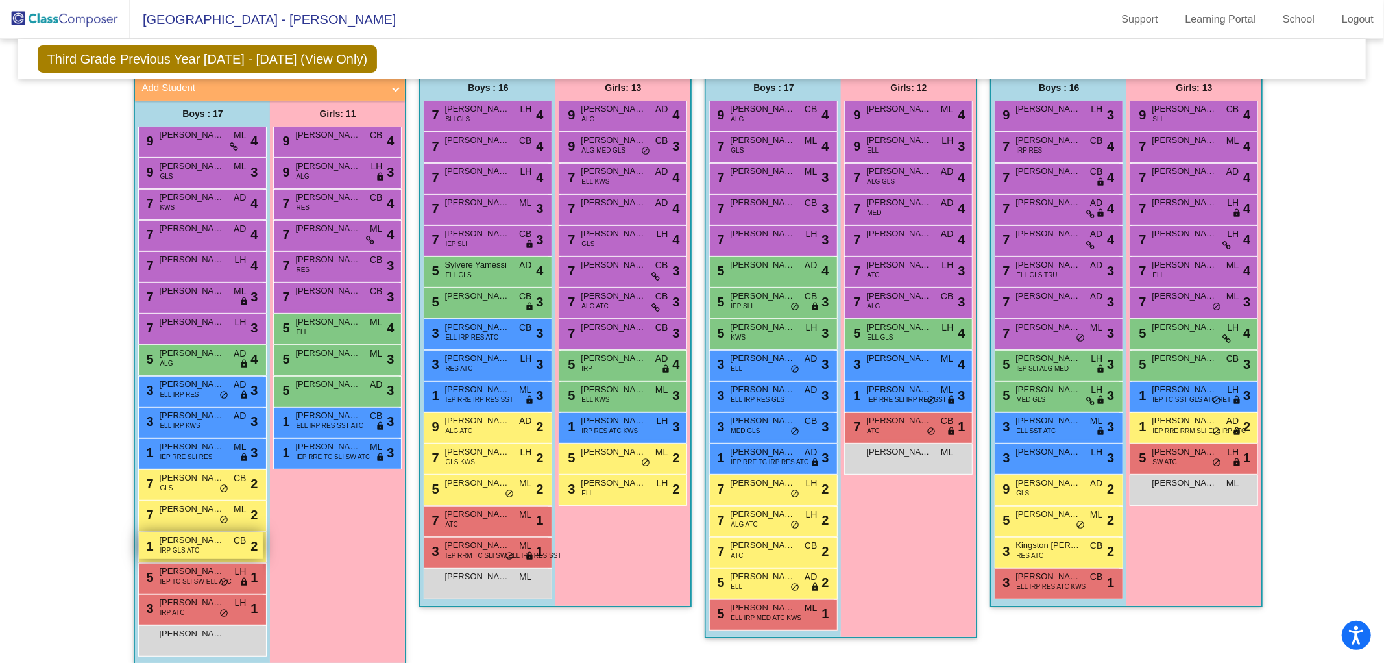
click at [203, 546] on div "1 [PERSON_NAME] IRP GLS ATC CB lock do_not_disturb_alt 2" at bounding box center [201, 545] width 124 height 27
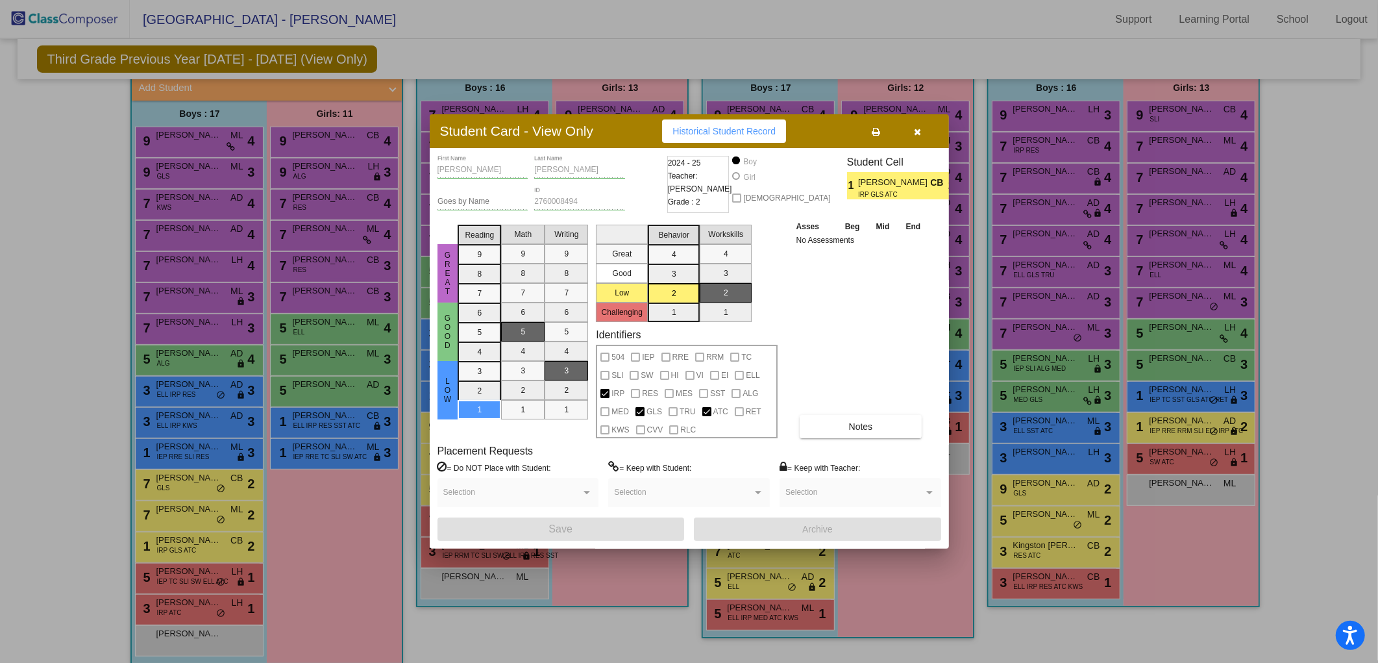
click at [910, 130] on button "button" at bounding box center [918, 130] width 42 height 23
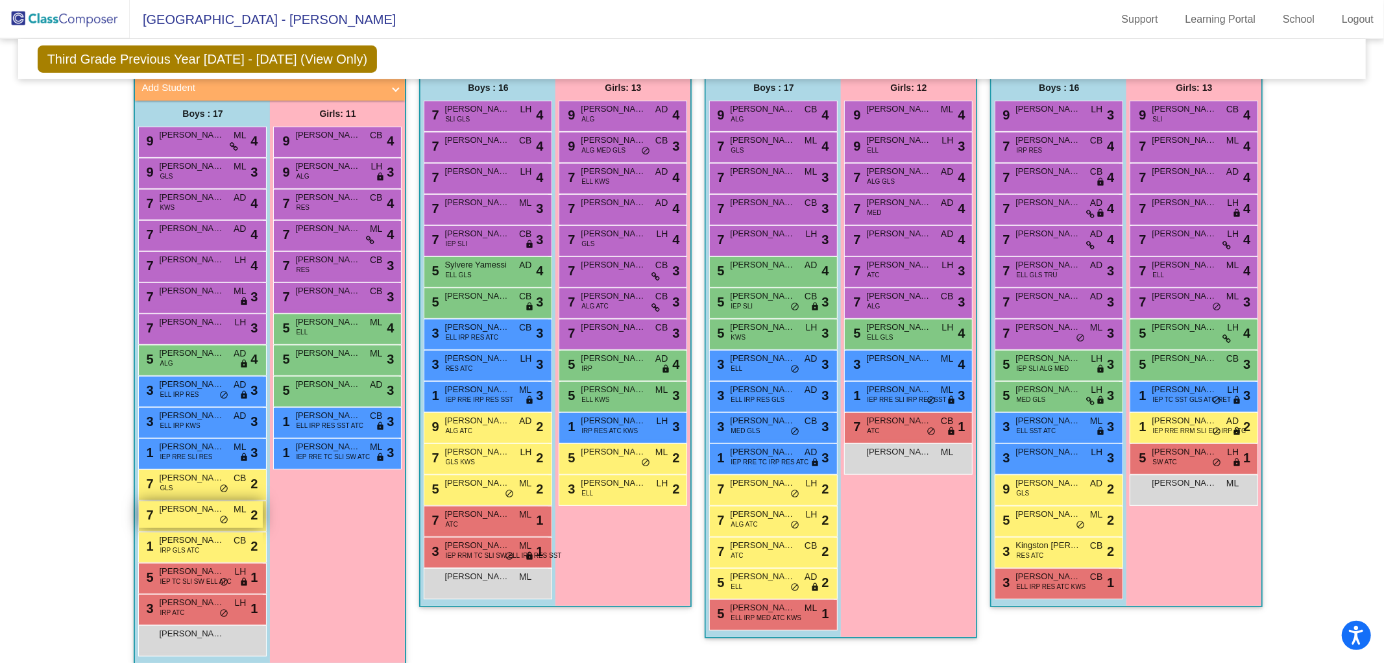
click at [188, 517] on div "7 [PERSON_NAME] [PERSON_NAME] lock do_not_disturb_alt 2" at bounding box center [201, 514] width 124 height 27
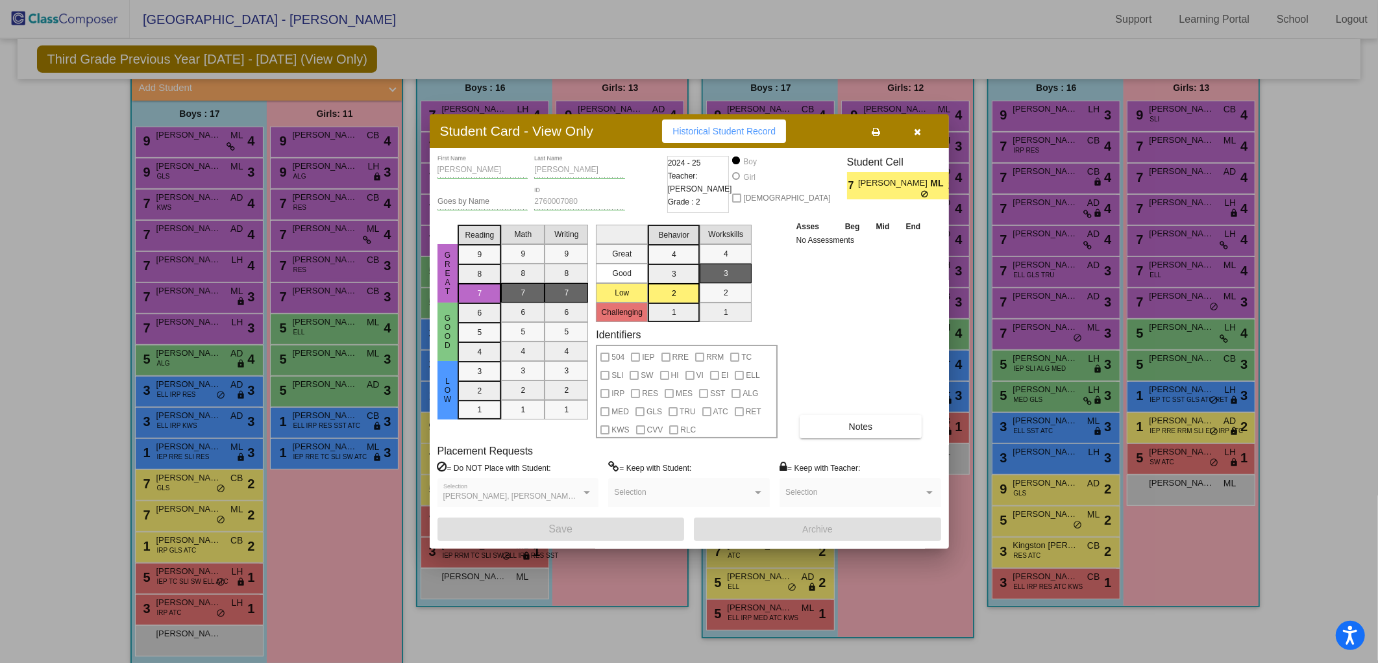
click at [195, 544] on div at bounding box center [689, 331] width 1378 height 663
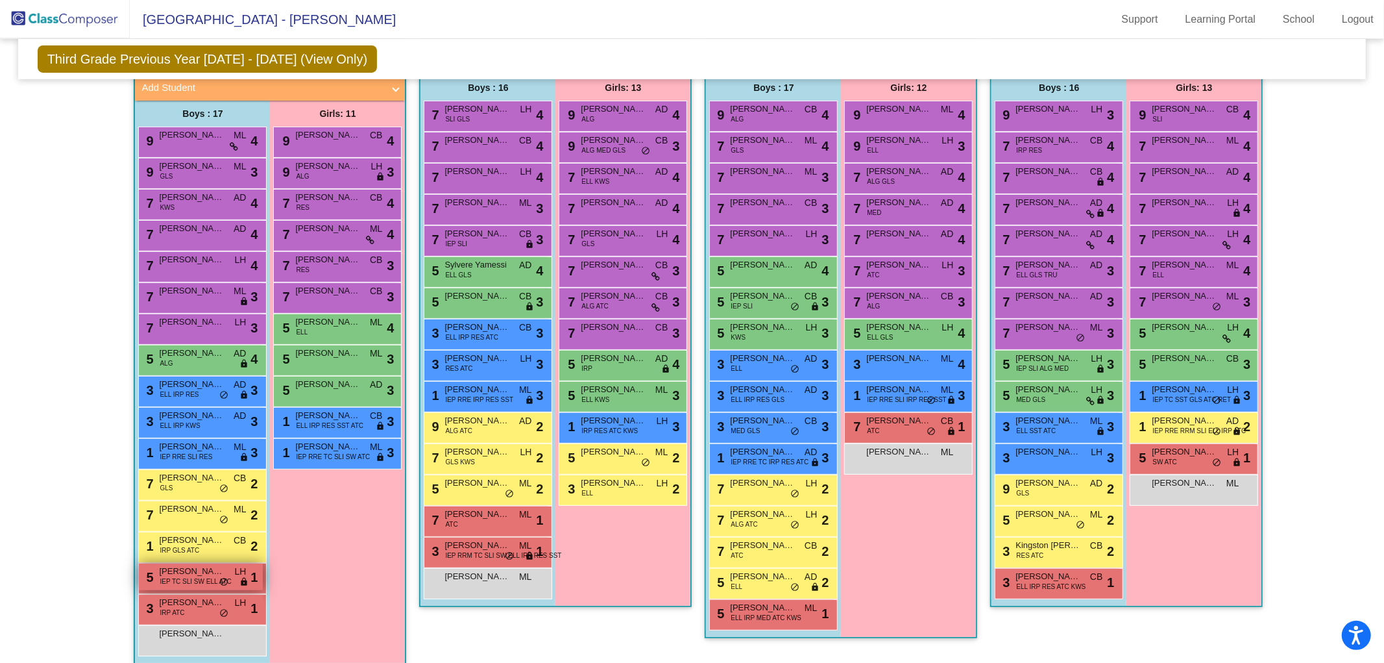
click at [193, 578] on span "IEP TC SLI SW ELL ATC" at bounding box center [195, 581] width 71 height 10
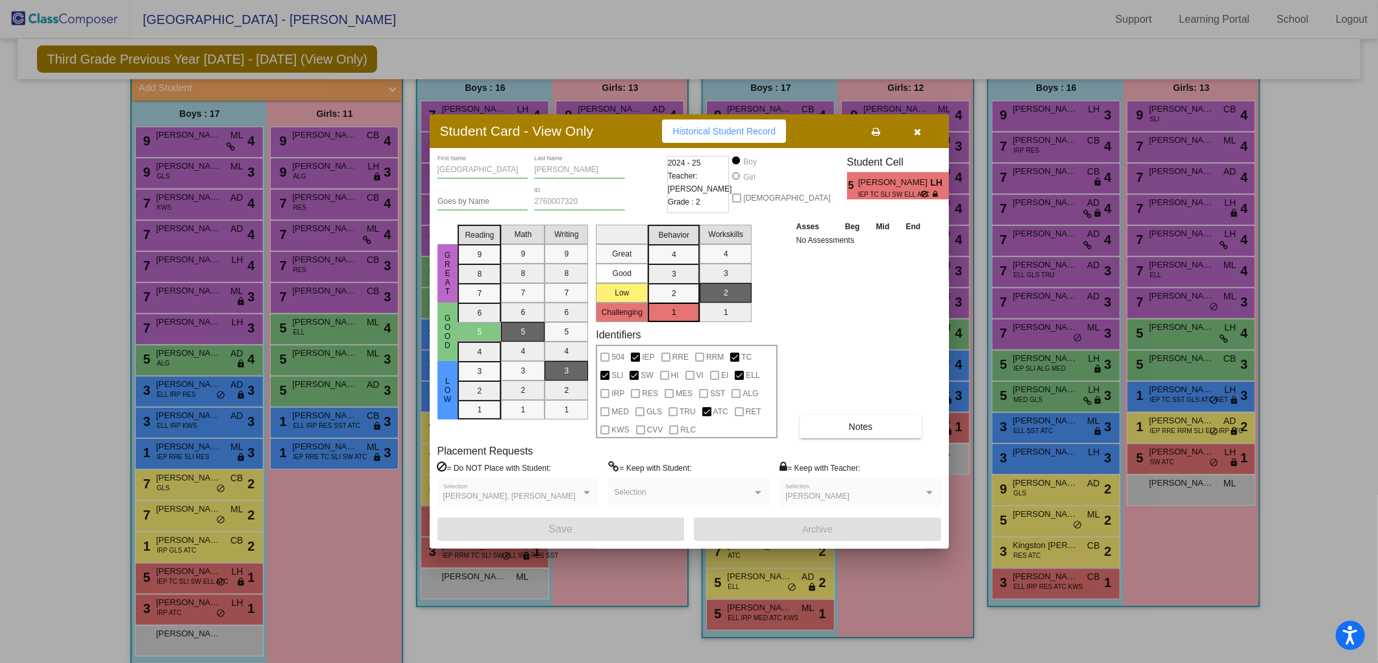
click at [202, 594] on div at bounding box center [689, 331] width 1378 height 663
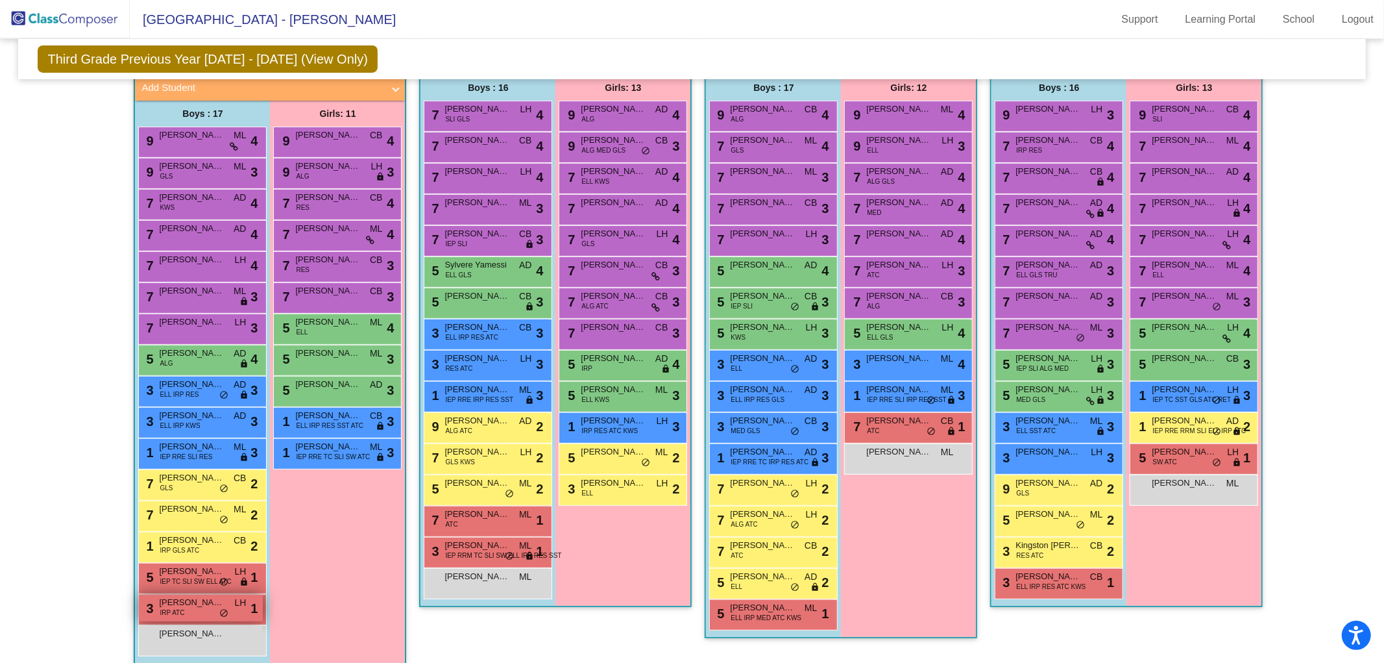
click at [199, 602] on span "[PERSON_NAME]" at bounding box center [191, 602] width 65 height 13
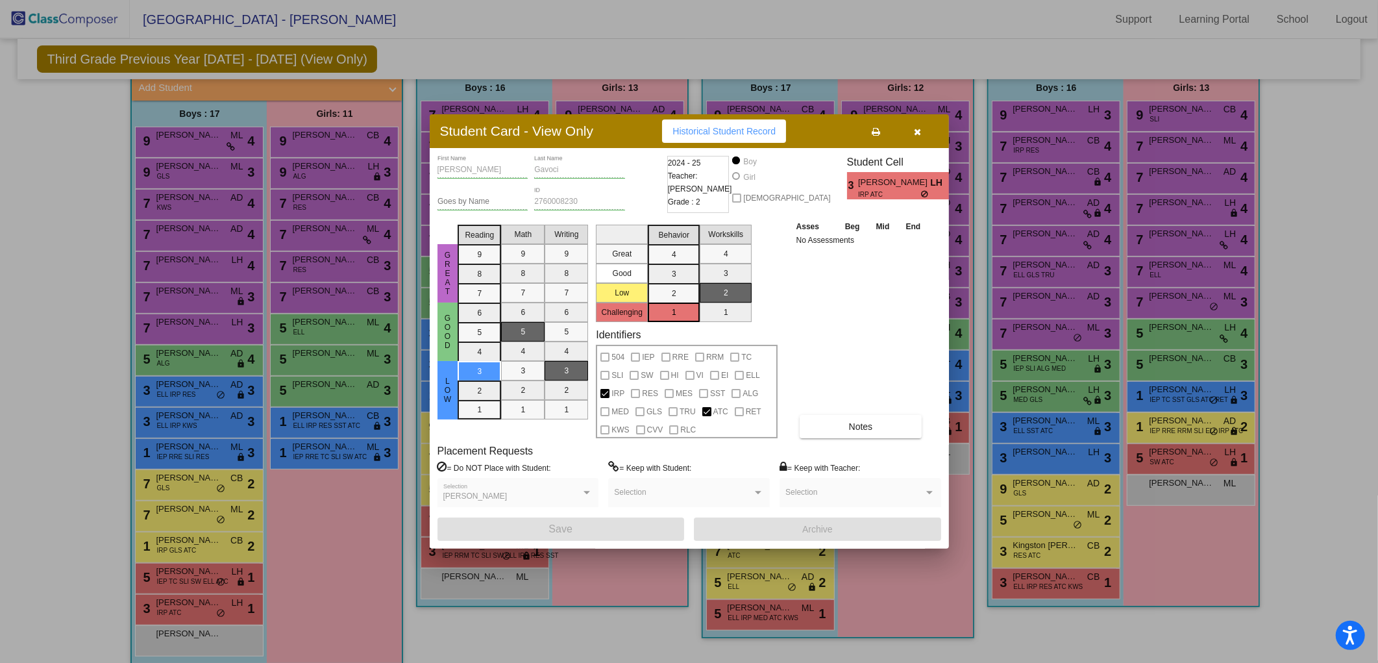
click at [917, 126] on span "button" at bounding box center [917, 131] width 7 height 10
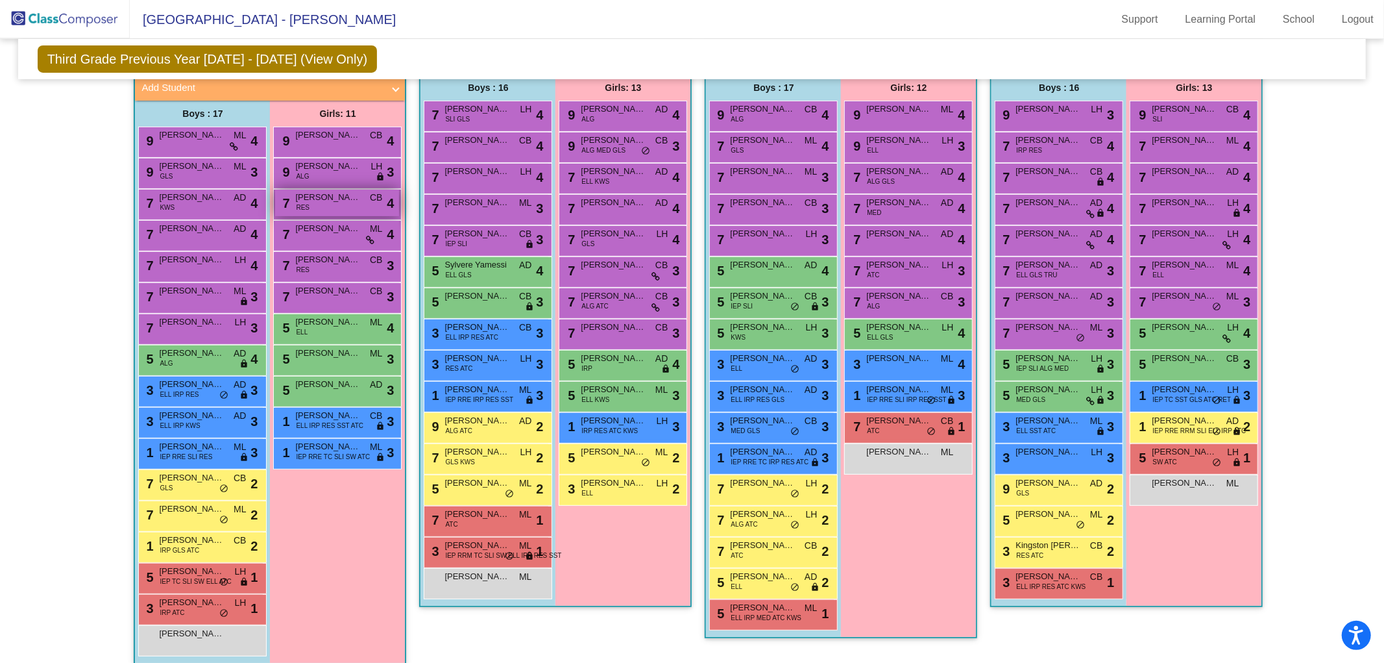
click at [319, 208] on div "7 [PERSON_NAME] RES CB lock do_not_disturb_alt 4" at bounding box center [337, 202] width 124 height 27
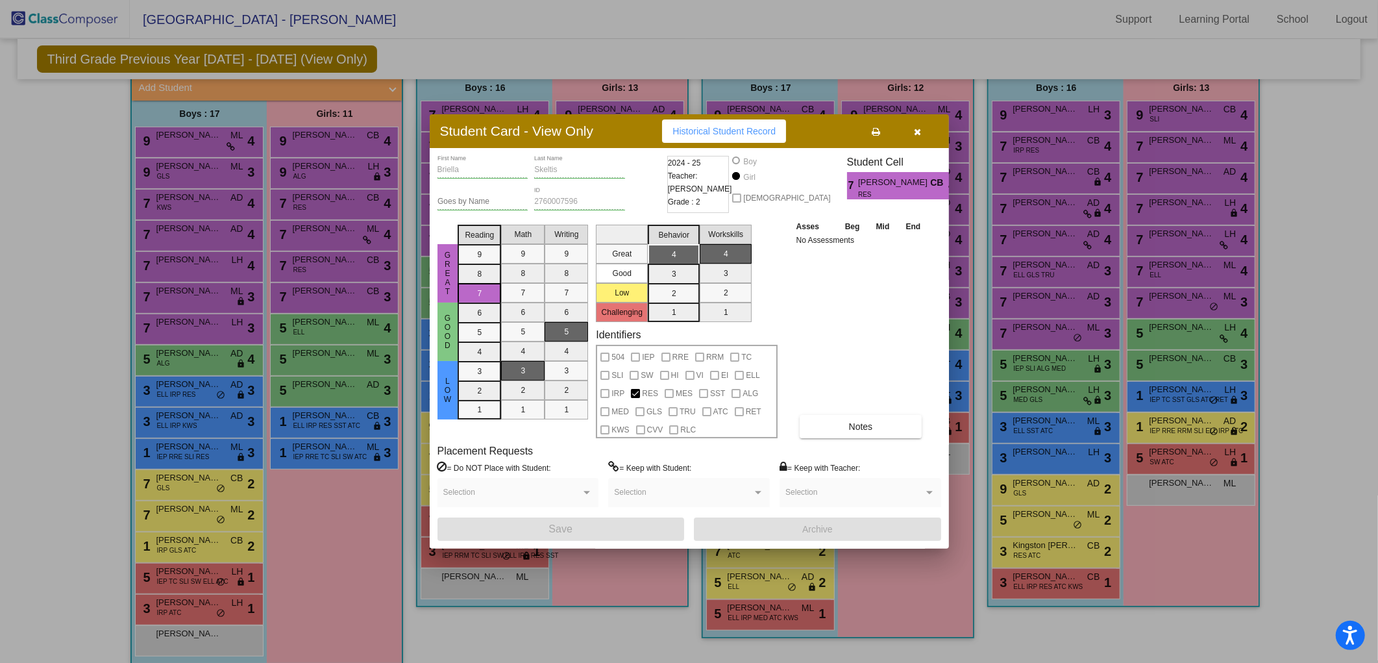
click at [918, 132] on icon "button" at bounding box center [917, 131] width 7 height 9
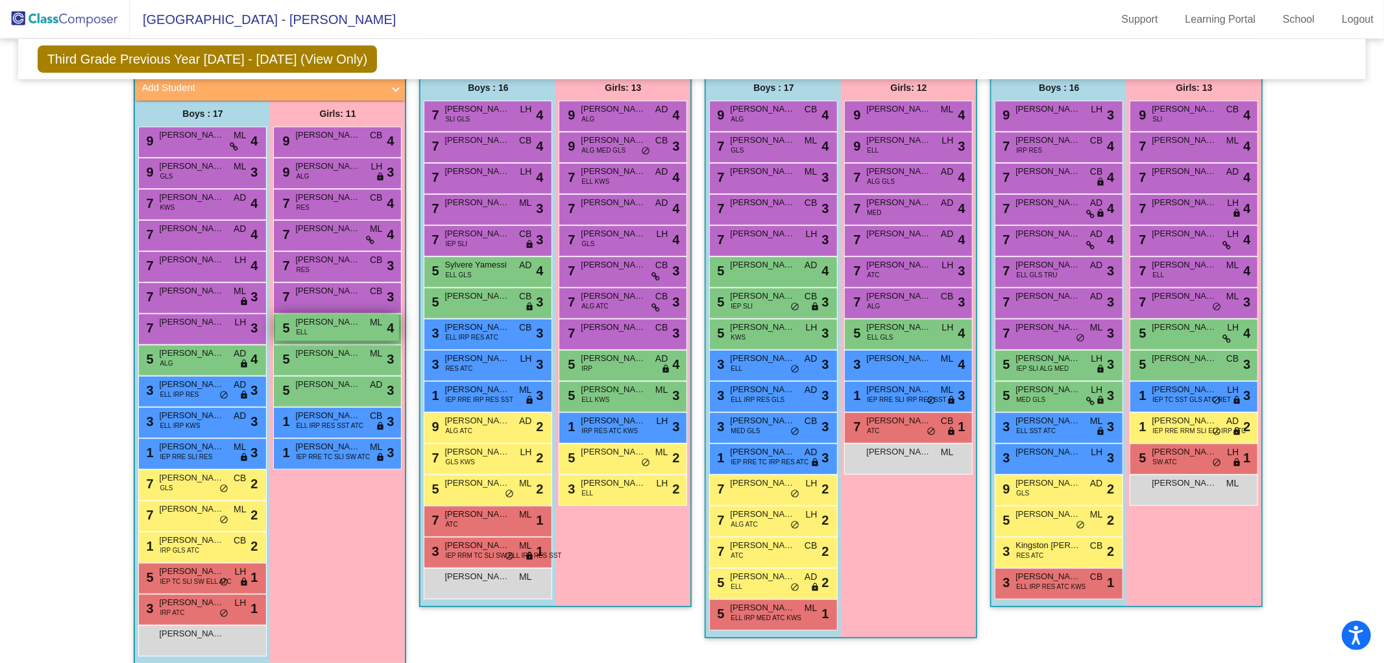
click at [319, 326] on div "5 [PERSON_NAME] [PERSON_NAME] lock do_not_disturb_alt 4" at bounding box center [337, 327] width 124 height 27
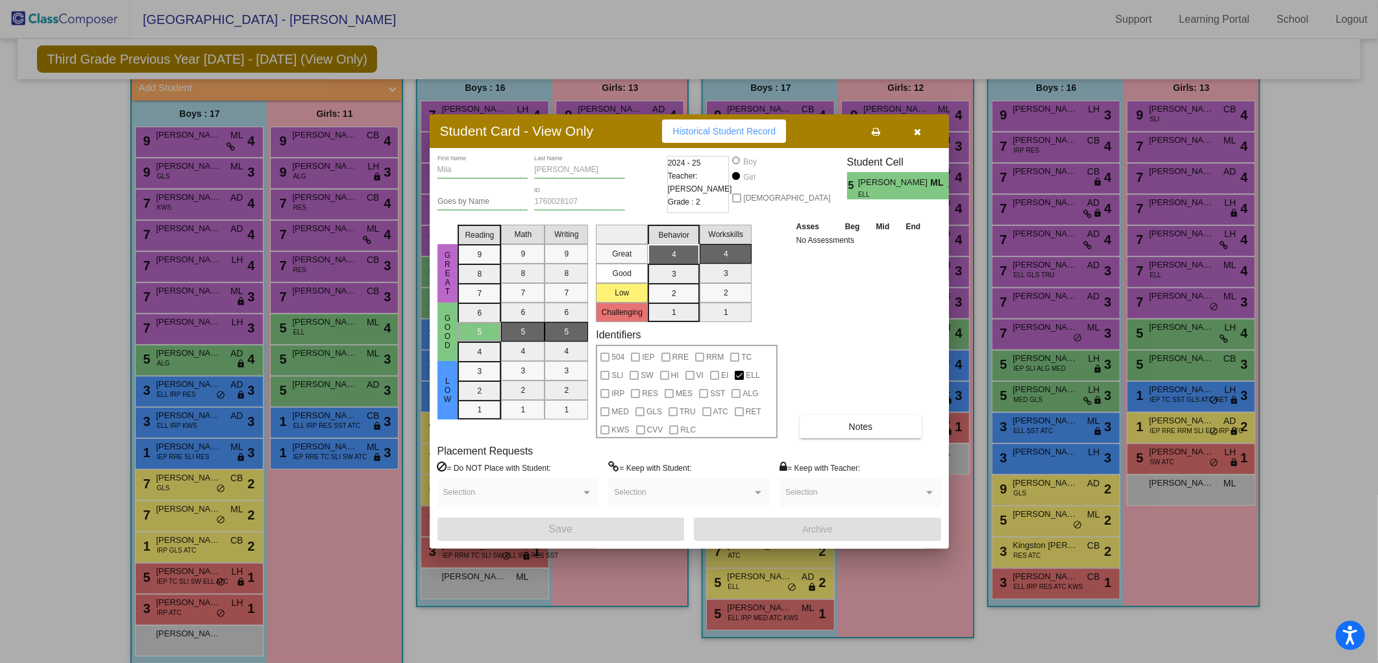
click at [324, 414] on div at bounding box center [689, 331] width 1378 height 663
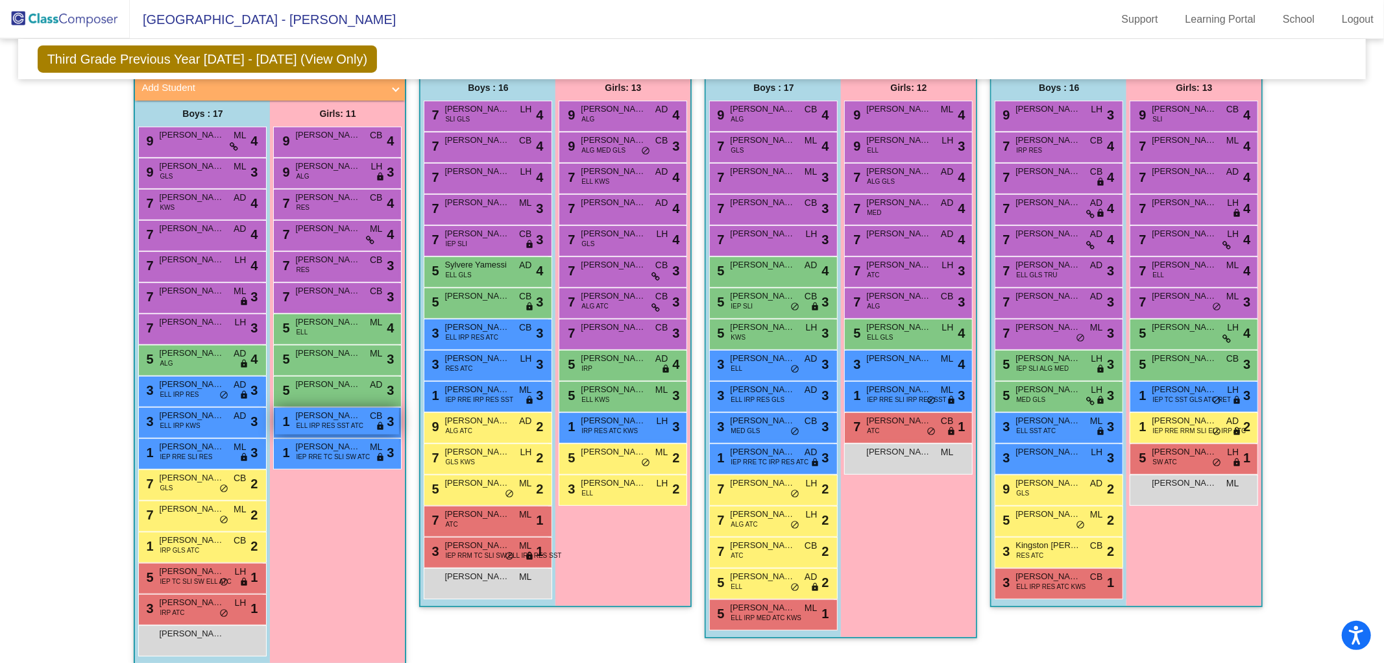
click at [319, 422] on span "ELL IRP RES SST ATC" at bounding box center [329, 425] width 67 height 10
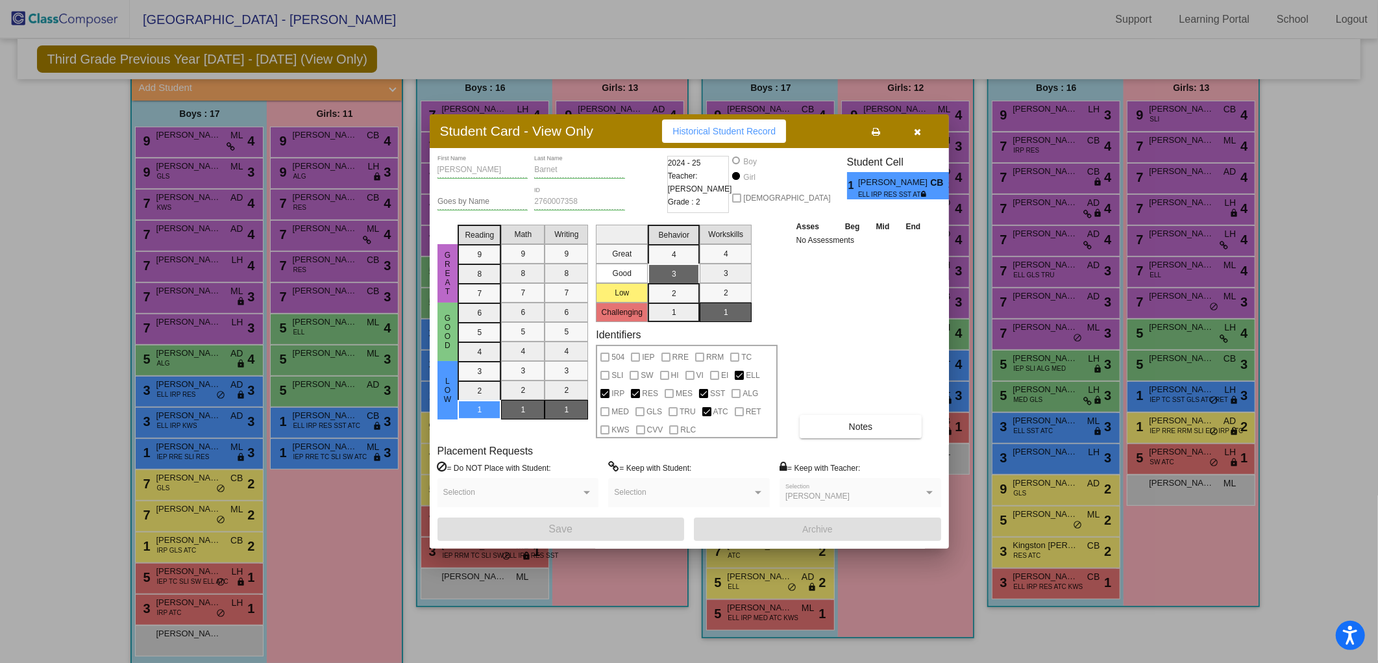
click at [918, 128] on icon "button" at bounding box center [917, 131] width 7 height 9
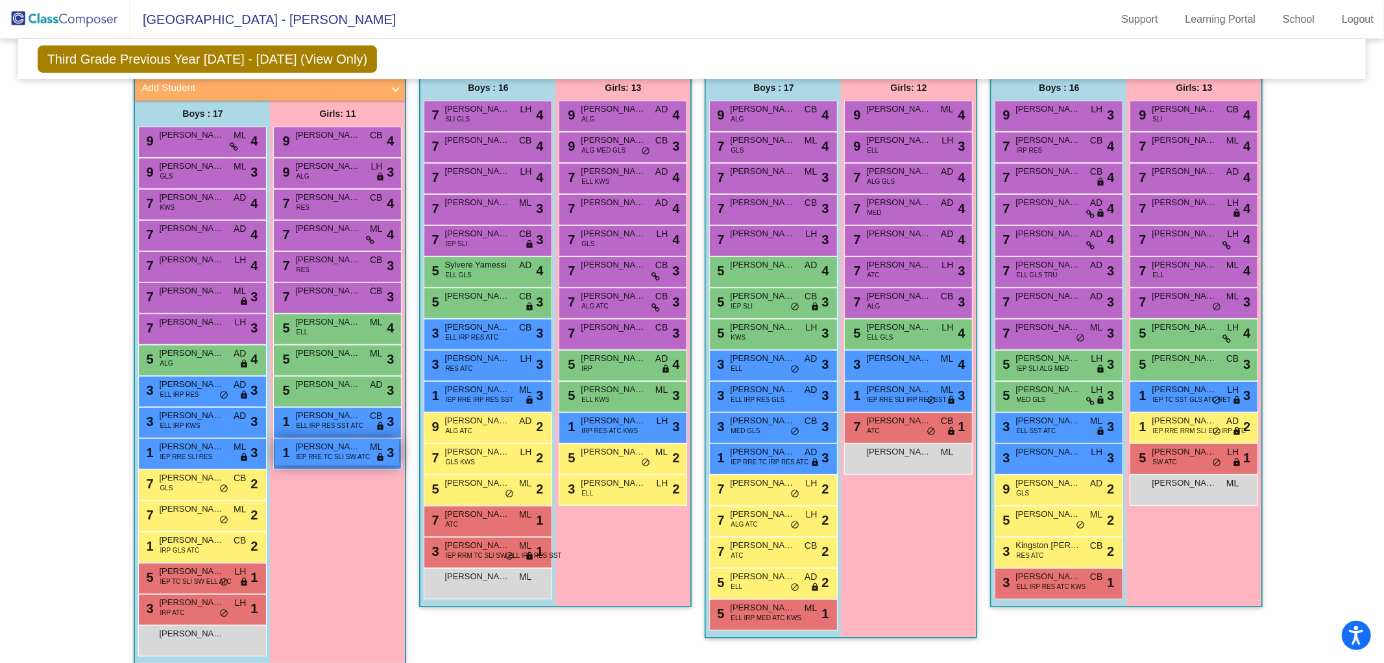
click at [319, 443] on span "[PERSON_NAME]" at bounding box center [327, 446] width 65 height 13
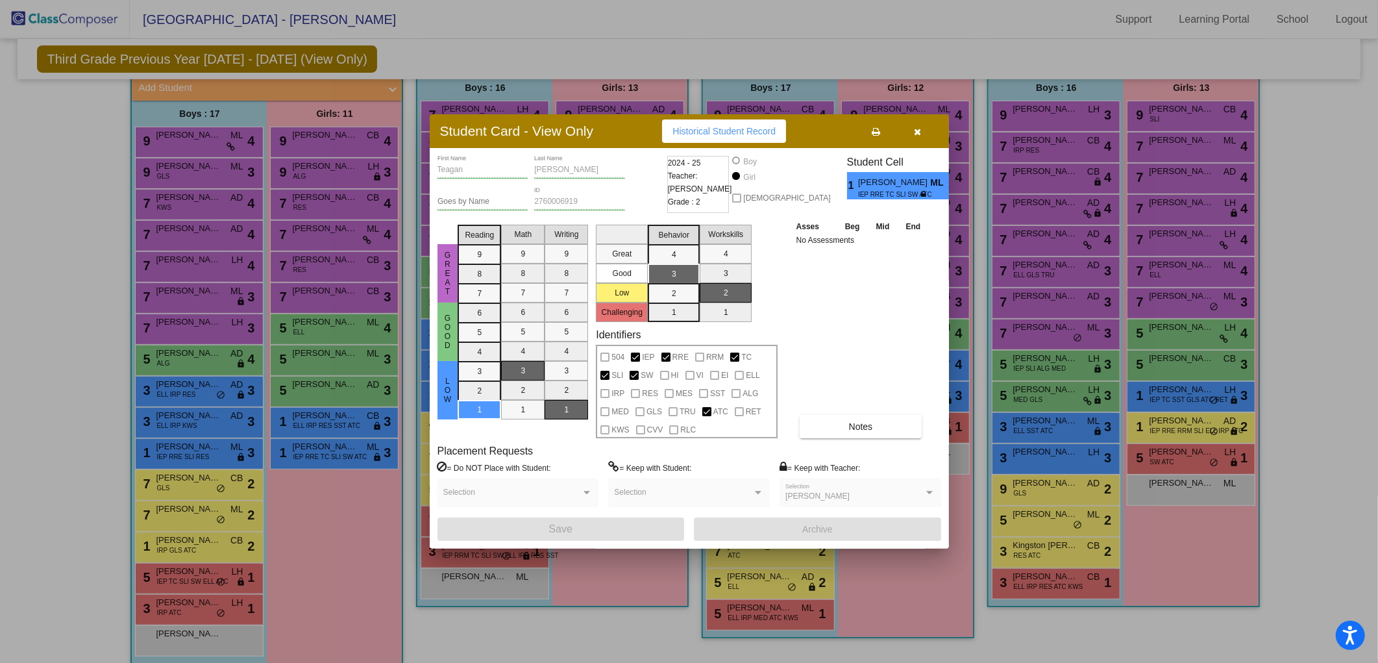
click at [915, 134] on icon "button" at bounding box center [917, 131] width 7 height 9
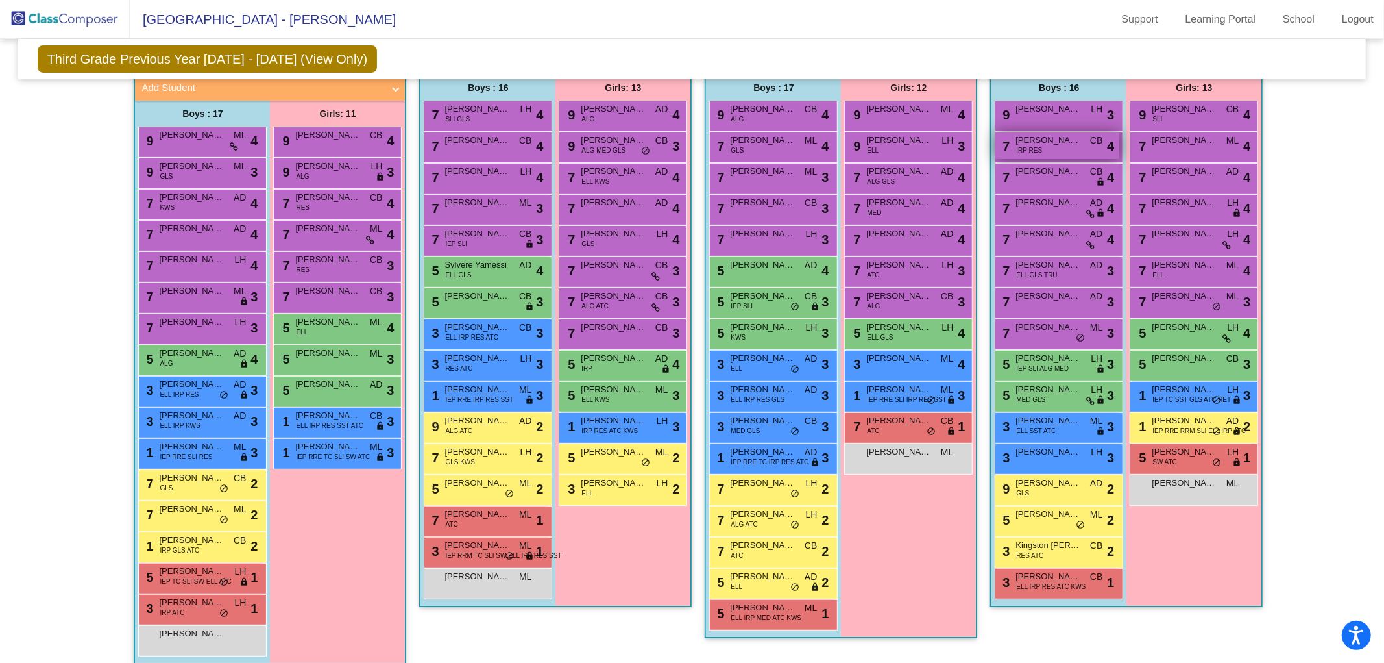
click at [1047, 145] on div "7 [PERSON_NAME] IRP RES CB lock do_not_disturb_alt 4" at bounding box center [1057, 145] width 124 height 27
drag, startPoint x: 1038, startPoint y: 611, endPoint x: 1069, endPoint y: 605, distance: 31.6
click at [1053, 614] on app-classroom "Class 4 picture_as_pdf [PERSON_NAME] Add Student First Name Last Name Student I…" at bounding box center [1126, 331] width 273 height 578
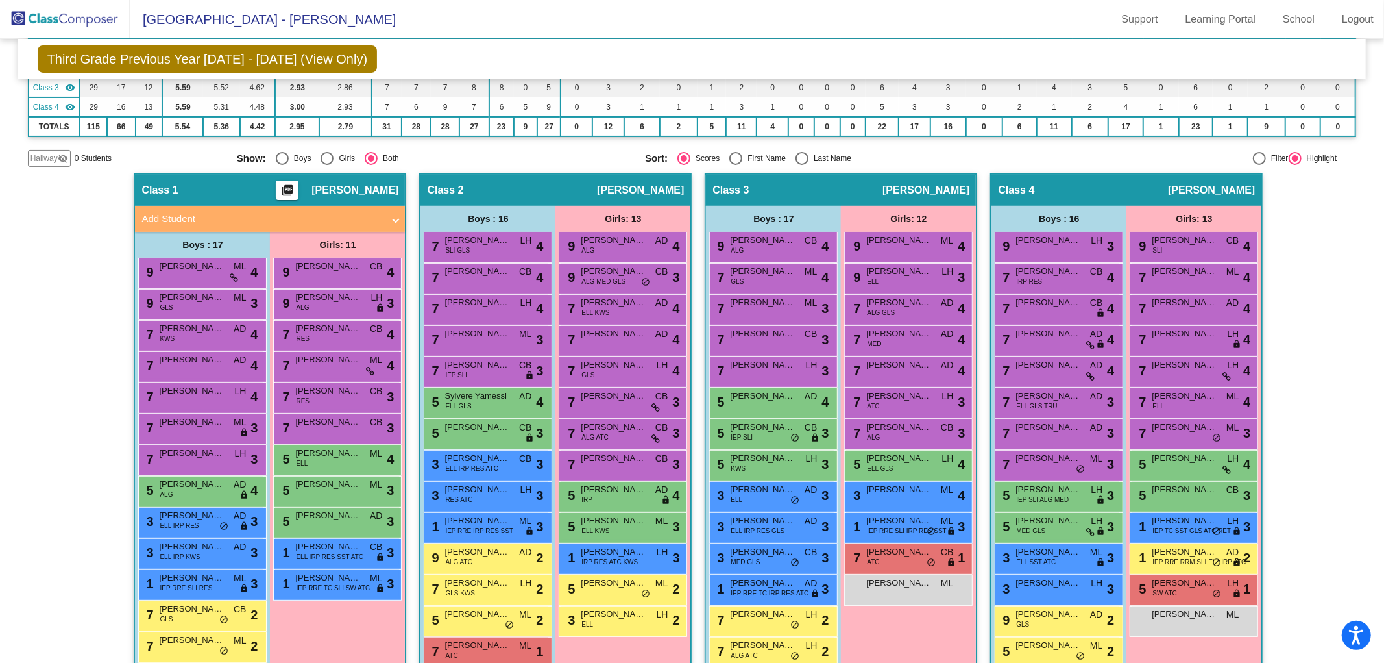
scroll to position [0, 0]
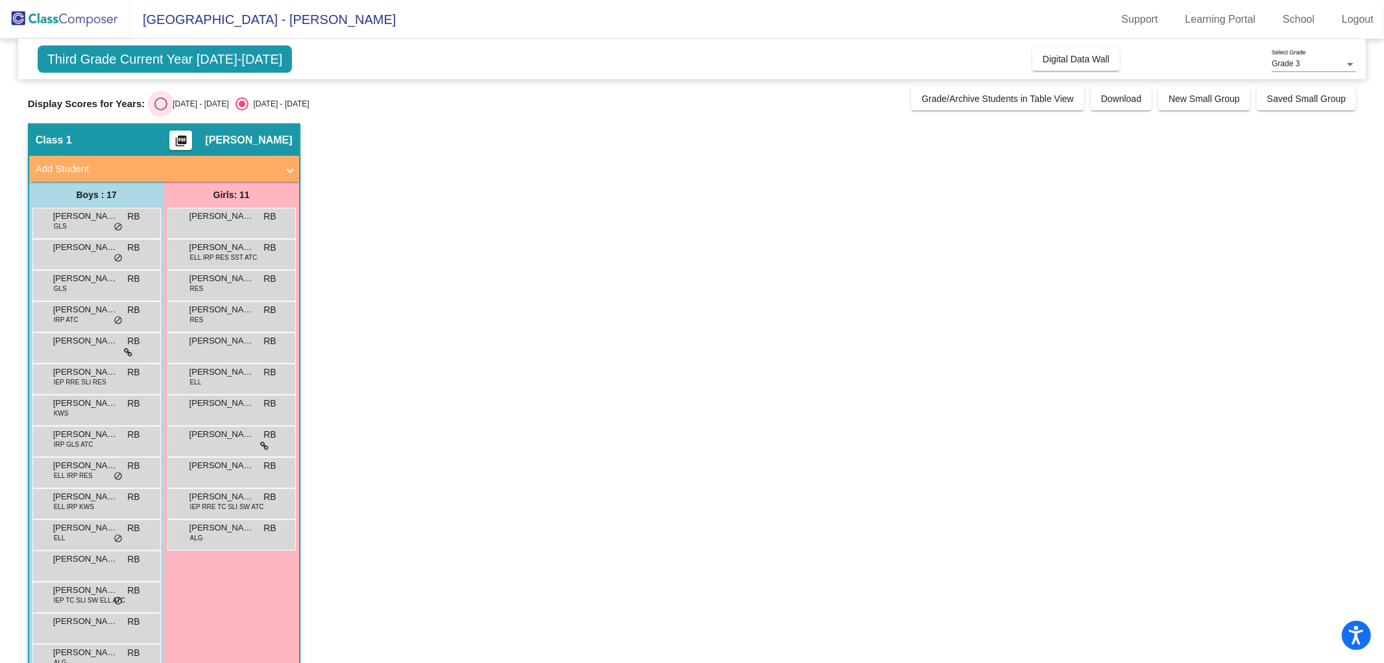
click at [159, 105] on div "Select an option" at bounding box center [160, 103] width 13 height 13
click at [160, 110] on input "[DATE] - [DATE]" at bounding box center [160, 110] width 1 height 1
radio input "true"
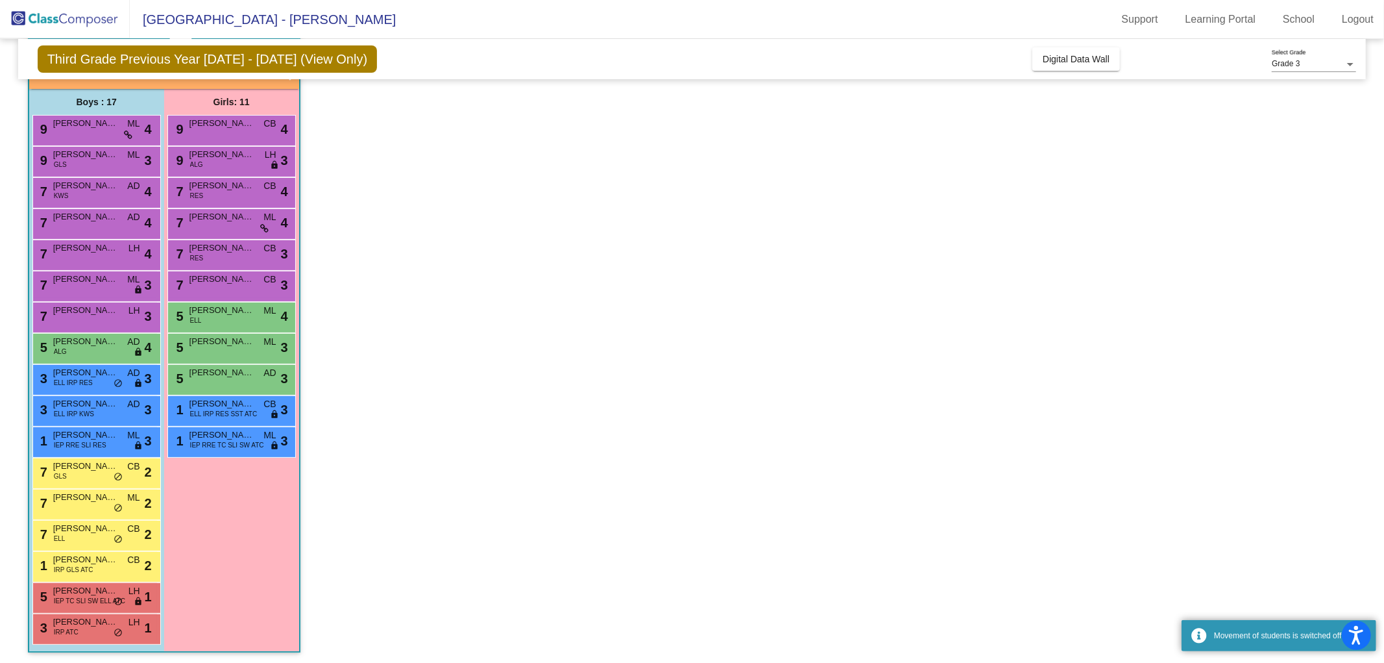
scroll to position [93, 0]
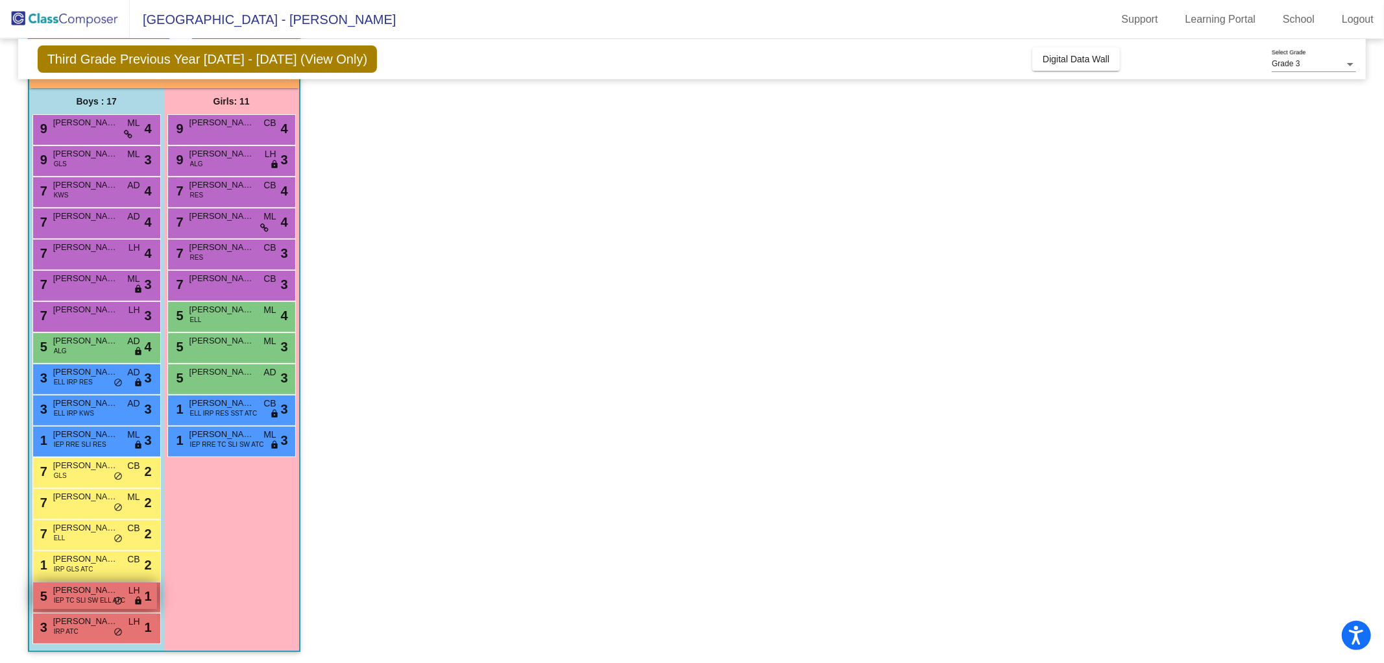
click at [106, 600] on span "IEP TC SLI SW ELL ATC" at bounding box center [89, 600] width 71 height 10
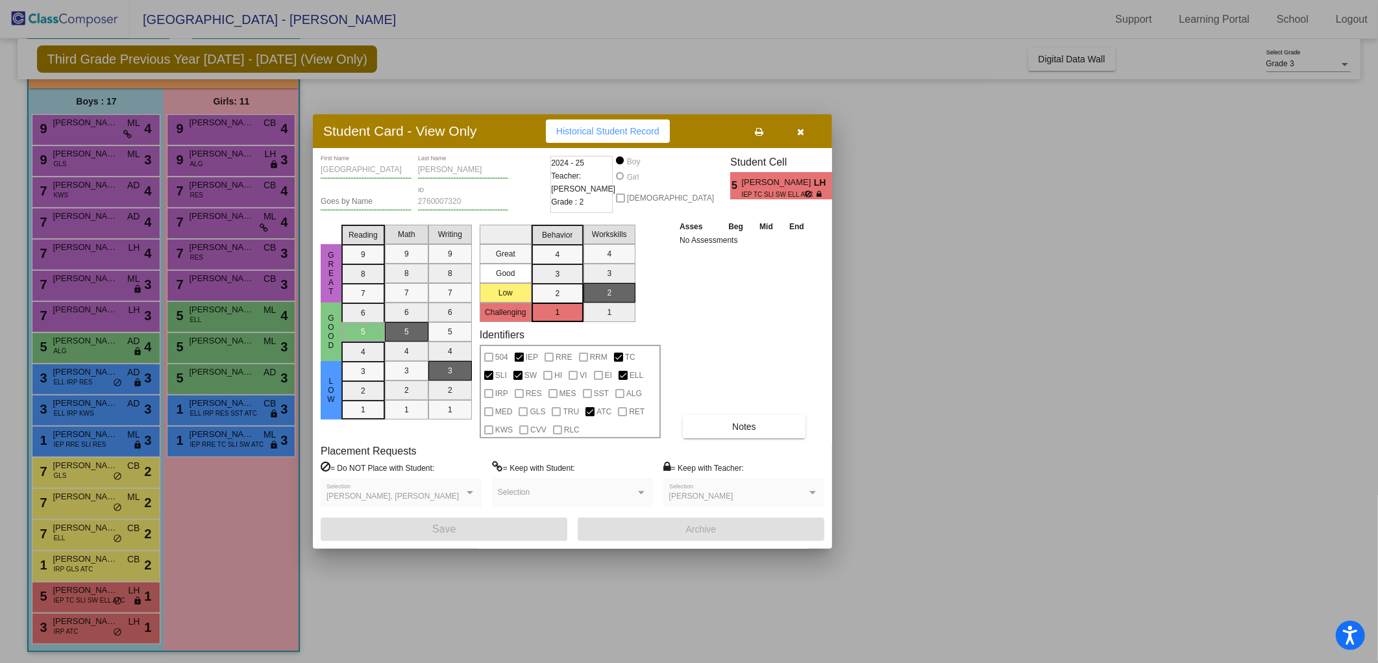
click at [404, 600] on div at bounding box center [689, 331] width 1378 height 663
